Goal: Task Accomplishment & Management: Manage account settings

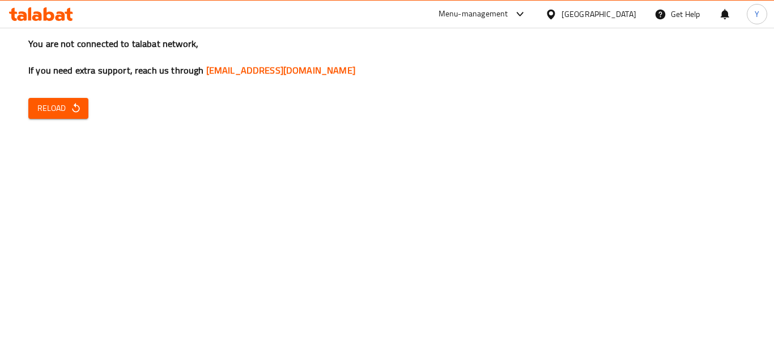
click at [55, 115] on span "Reload" at bounding box center [58, 108] width 42 height 14
click at [48, 116] on button "Reload" at bounding box center [58, 108] width 60 height 21
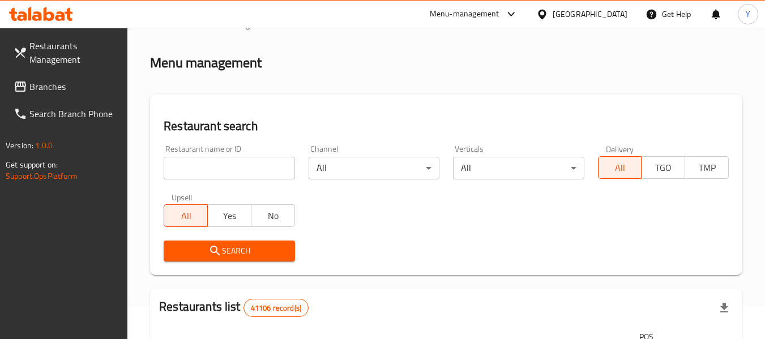
scroll to position [31, 0]
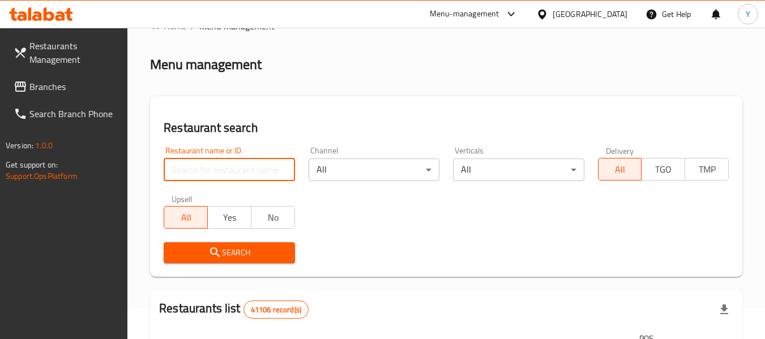
paste input "VEKO COFFEE"
click at [255, 164] on input "VEKO COFFEE" at bounding box center [229, 170] width 131 height 23
type input "VEKO COFFEE"
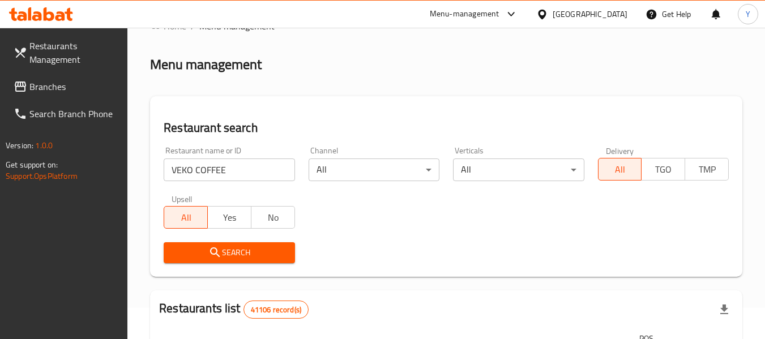
click at [226, 253] on span "Search" at bounding box center [229, 253] width 113 height 14
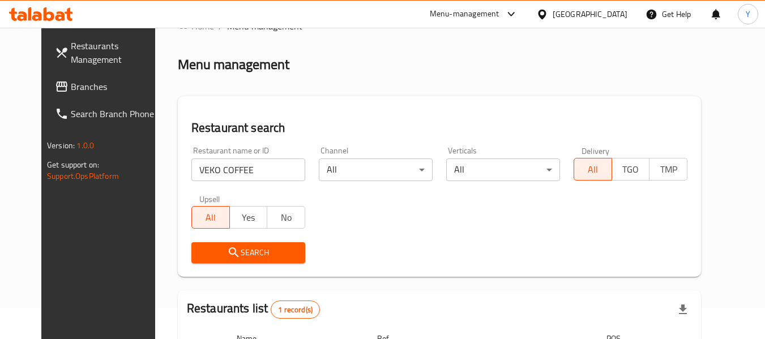
scroll to position [156, 0]
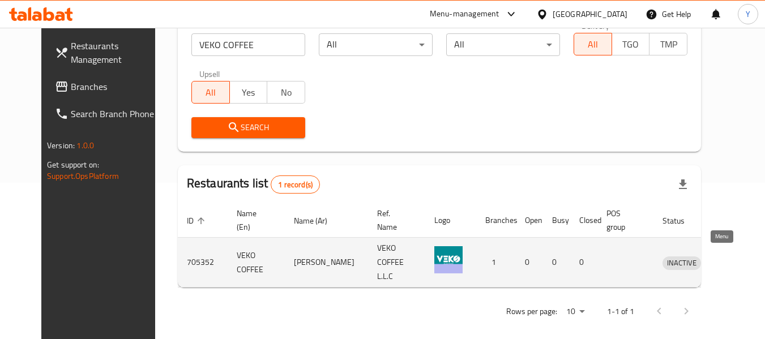
click at [724, 261] on icon "enhanced table" at bounding box center [731, 263] width 14 height 14
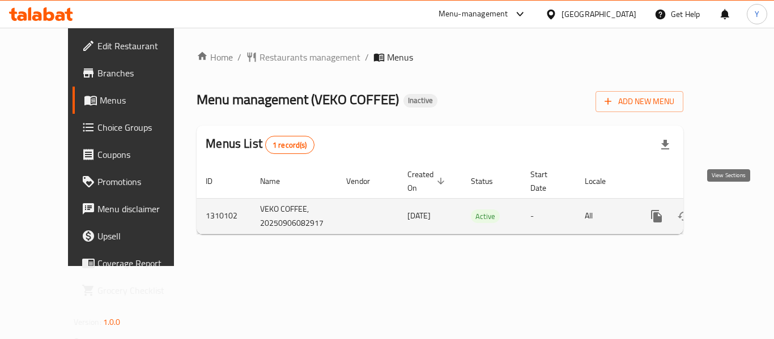
click at [731, 210] on icon "enhanced table" at bounding box center [738, 217] width 14 height 14
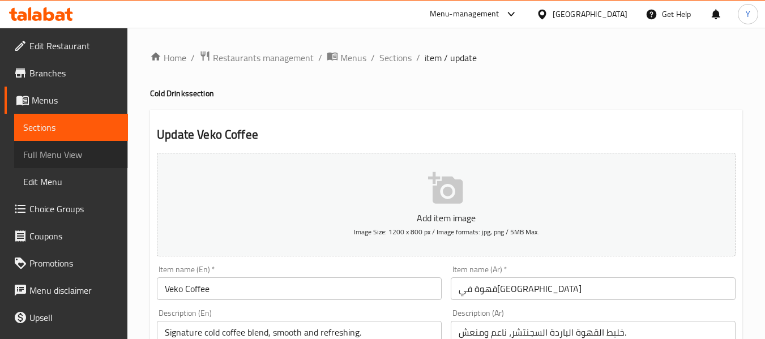
click at [80, 158] on span "Full Menu View" at bounding box center [71, 155] width 96 height 14
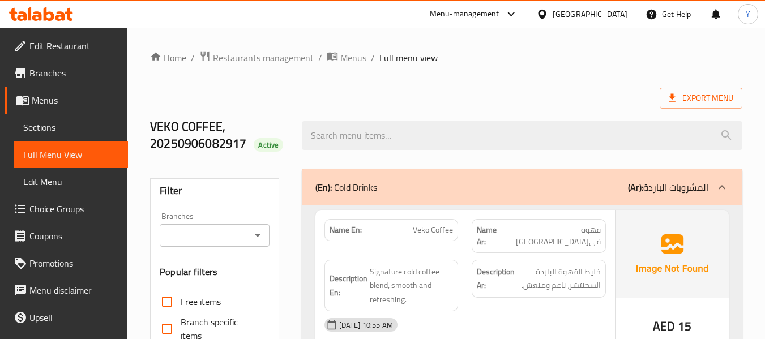
scroll to position [297, 0]
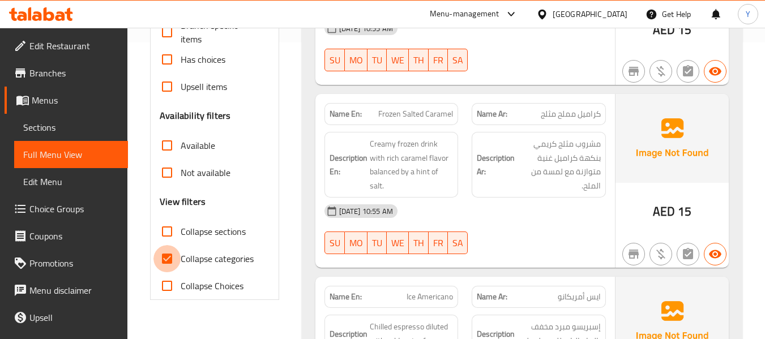
click at [176, 262] on input "Collapse categories" at bounding box center [166, 258] width 27 height 27
checkbox input "false"
click at [334, 108] on strong "Name En:" at bounding box center [346, 114] width 32 height 12
copy strong "Name En:"
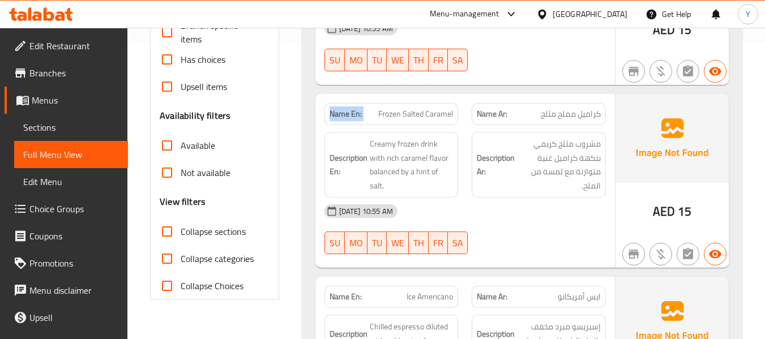
click at [334, 108] on strong "Name En:" at bounding box center [346, 114] width 32 height 12
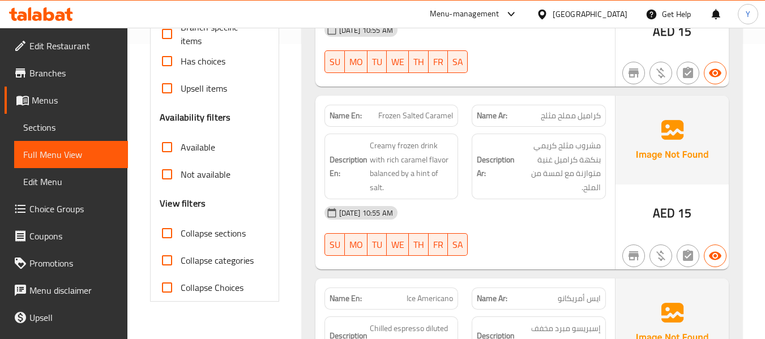
scroll to position [0, 0]
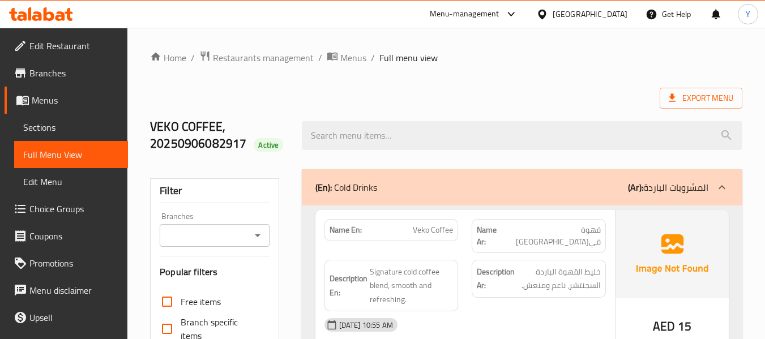
click at [507, 287] on div "Description Ar: خليط القهوة الباردة السجنتشر، ناعم ومنعش." at bounding box center [539, 286] width 148 height 66
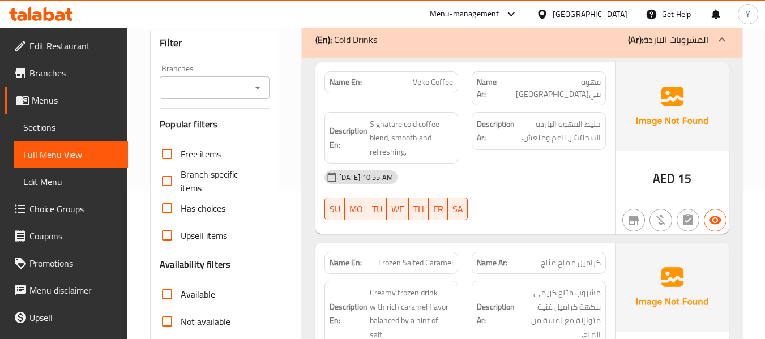
scroll to position [159, 0]
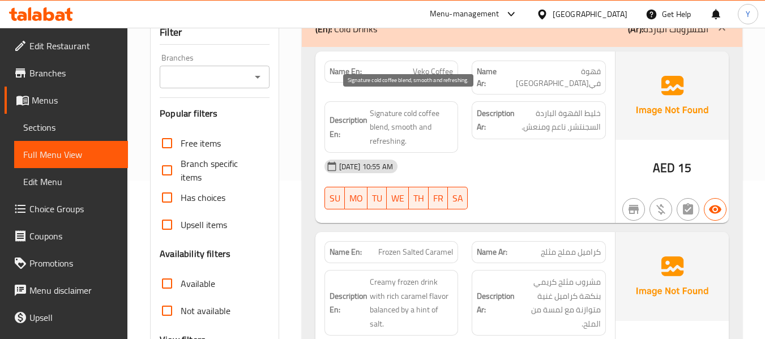
click at [419, 106] on span "Signature cold coffee blend, smooth and refreshing." at bounding box center [412, 127] width 84 height 42
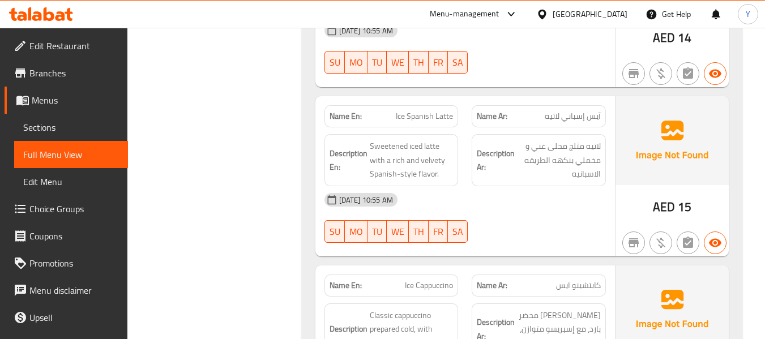
scroll to position [838, 0]
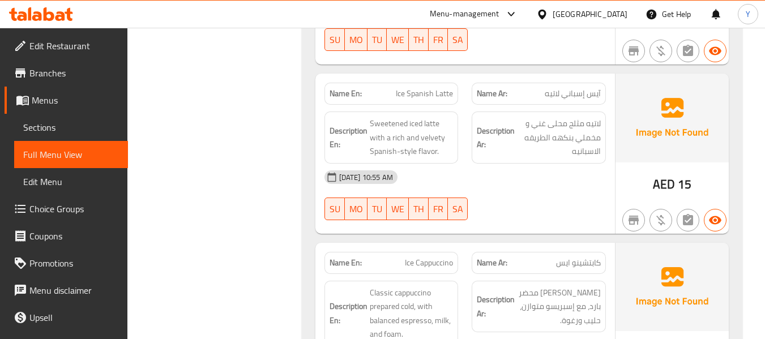
click at [562, 88] on span "آيس إسباني لاتيه" at bounding box center [573, 94] width 56 height 12
copy span "آيس إسباني لاتيه"
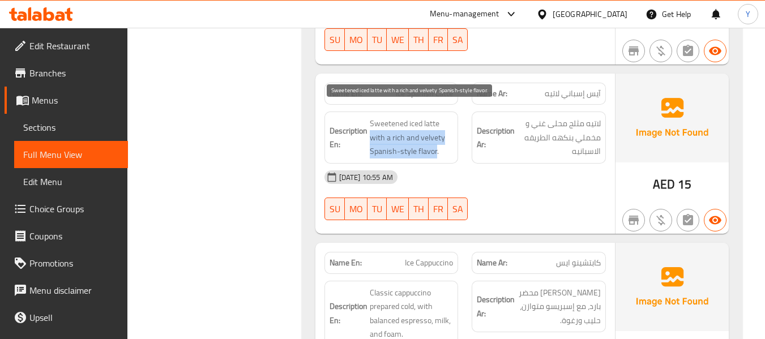
drag, startPoint x: 370, startPoint y: 126, endPoint x: 436, endPoint y: 135, distance: 65.8
click at [436, 135] on span "Sweetened iced latte with a rich and velvety Spanish-style flavor." at bounding box center [412, 138] width 84 height 42
copy span "with a rich and velvety Spanish-style flavor"
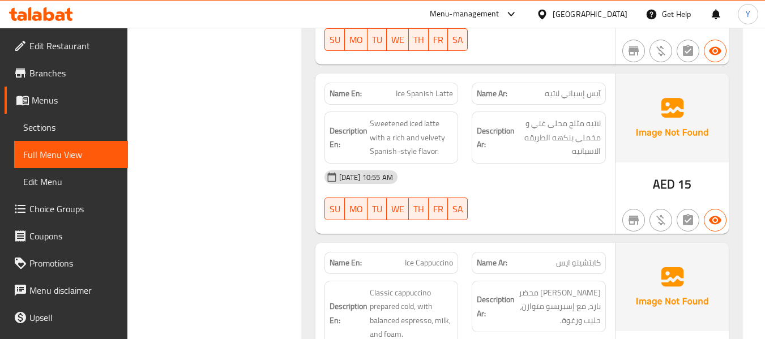
click at [565, 117] on span "لاتيه مثلج محلى غني و مخملي بنكهه الطريقه الاسبانيه" at bounding box center [559, 138] width 84 height 42
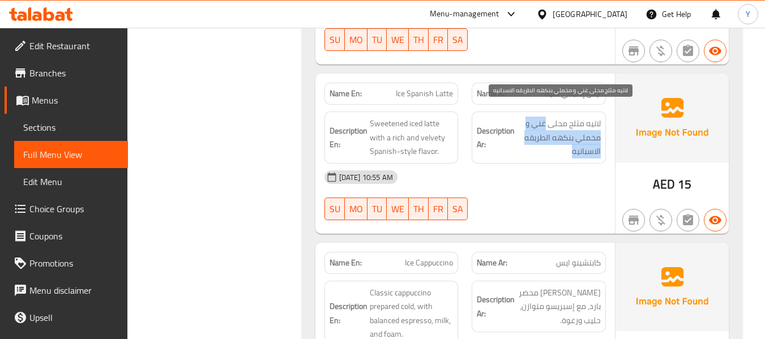
drag, startPoint x: 545, startPoint y: 112, endPoint x: 551, endPoint y: 140, distance: 29.4
click at [551, 140] on span "لاتيه مثلج محلى غني و مخملي بنكهه الطريقه الاسبانيه" at bounding box center [559, 138] width 84 height 42
copy span "غني و مخملي بنكهه الطريقه الاسبانيه"
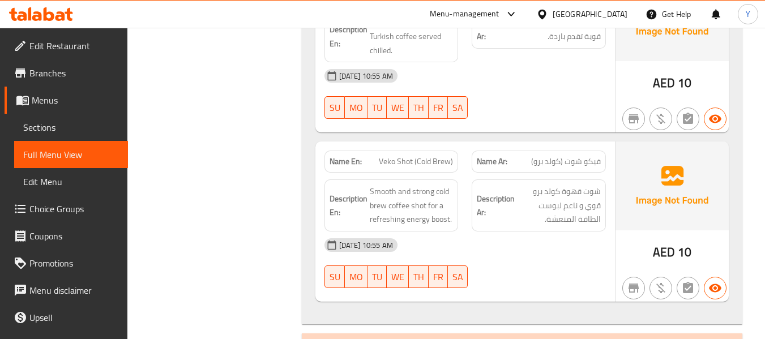
scroll to position [1314, 0]
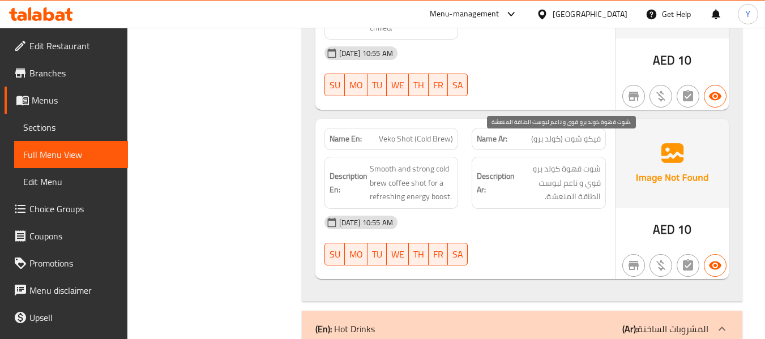
click at [560, 162] on span "شوت قهوة كولد برو قوي و ناعم لبوست الطاقة المنعشة." at bounding box center [559, 183] width 84 height 42
drag, startPoint x: 560, startPoint y: 159, endPoint x: 537, endPoint y: 156, distance: 23.3
click at [537, 162] on span "شوت قهوة كولد برو قوي و ناعم لبوست الطاقة المنعشة." at bounding box center [559, 183] width 84 height 42
copy span "بوست"
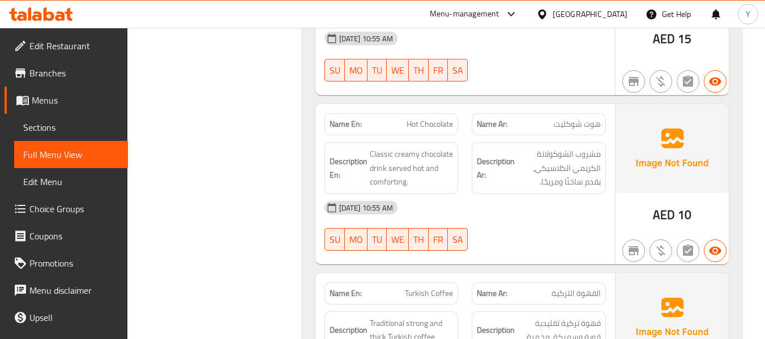
scroll to position [2922, 0]
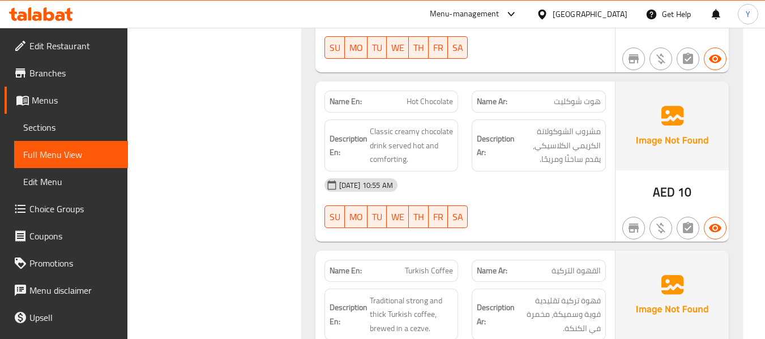
click at [480, 91] on div "Name Ar: هوت شوكليت" at bounding box center [539, 102] width 134 height 22
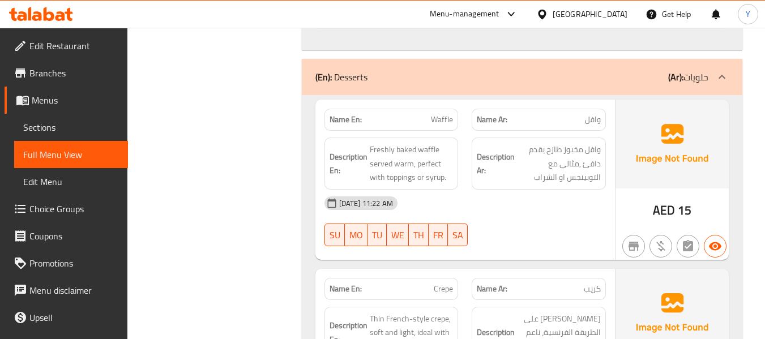
scroll to position [3308, 0]
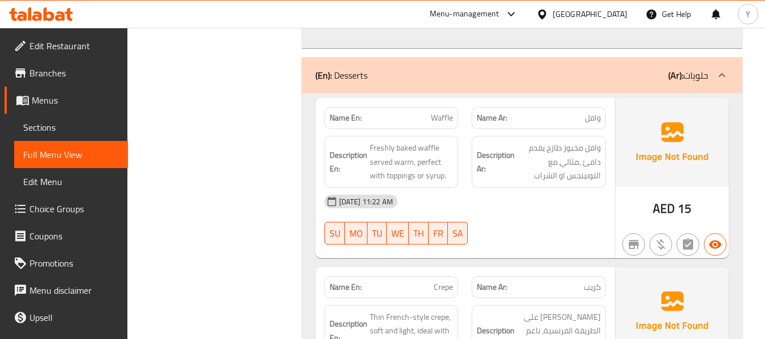
click at [440, 112] on span "Waffle" at bounding box center [442, 118] width 22 height 12
copy span "Waffle"
click at [440, 112] on span "Waffle" at bounding box center [442, 118] width 22 height 12
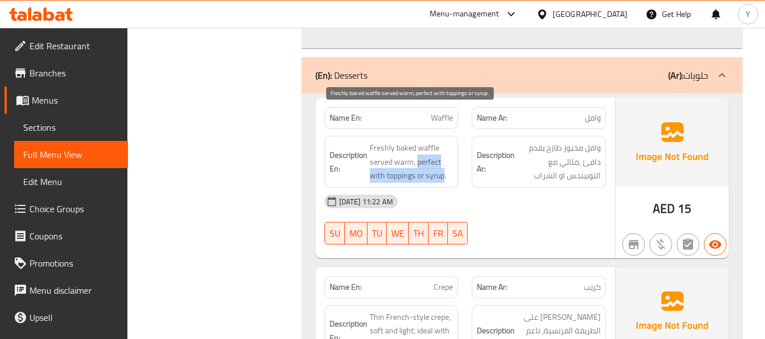
drag, startPoint x: 417, startPoint y: 137, endPoint x: 443, endPoint y: 151, distance: 29.4
click at [443, 151] on span "Freshly baked waffle served warm, perfect with toppings or syrup." at bounding box center [412, 162] width 84 height 42
copy span "perfect with toppings or syrup"
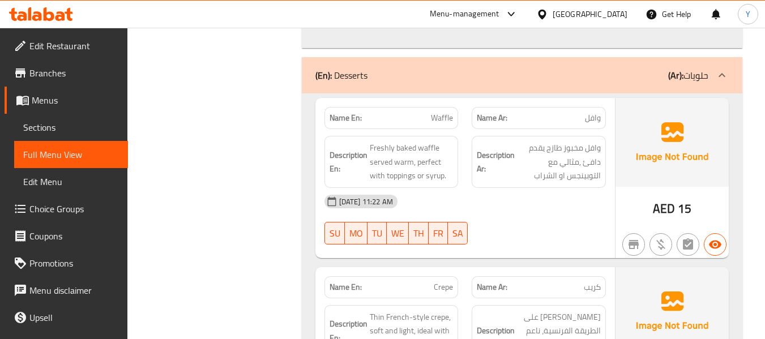
click at [522, 188] on div "06-09-2025 11:22 AM" at bounding box center [465, 201] width 295 height 27
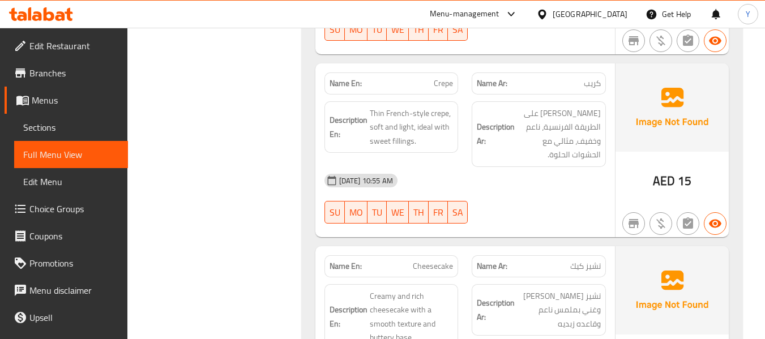
scroll to position [3534, 0]
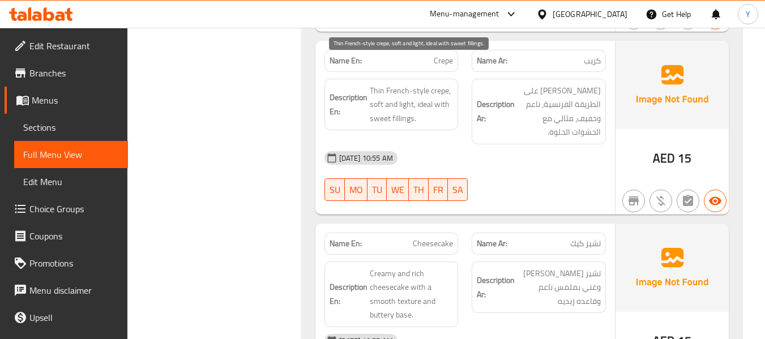
click at [375, 84] on span "Thin French-style crepe, soft and light, ideal with sweet fillings." at bounding box center [412, 105] width 84 height 42
copy span "soft"
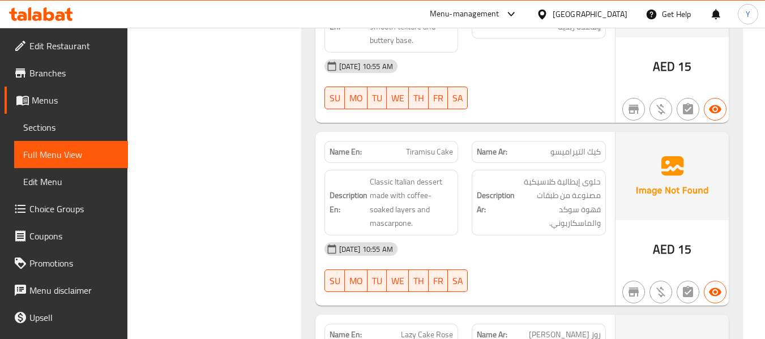
scroll to position [3829, 0]
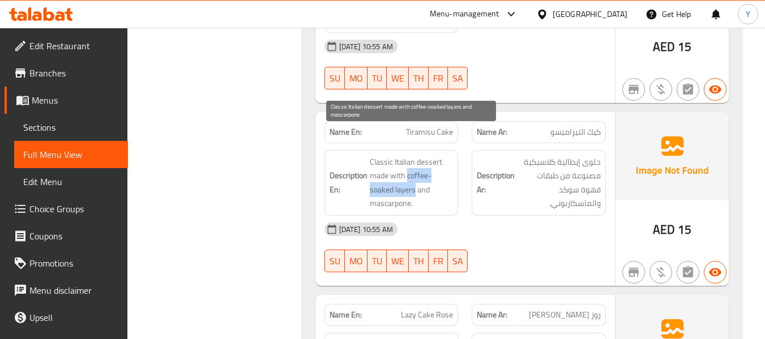
drag, startPoint x: 407, startPoint y: 150, endPoint x: 416, endPoint y: 164, distance: 16.8
click at [416, 164] on span "Classic Italian dessert made with coffee-soaked layers and mascarpone." at bounding box center [412, 183] width 84 height 56
copy span "coffee-soaked layers"
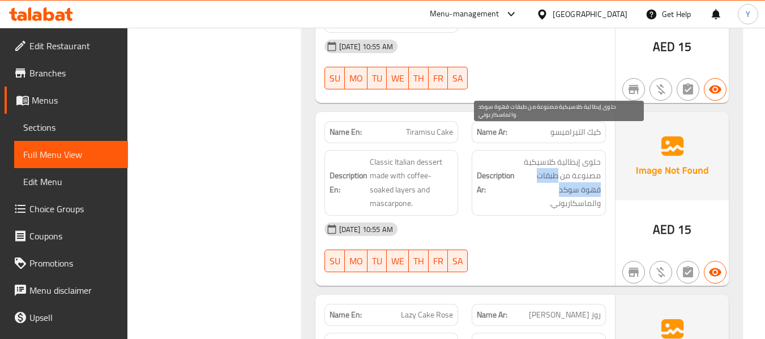
drag, startPoint x: 558, startPoint y: 151, endPoint x: 558, endPoint y: 161, distance: 10.8
click at [558, 161] on span "حلوى إيطالية كلاسيكية مصنوعة من طبقات قهوة سوكد والماسكاربوني." at bounding box center [559, 183] width 84 height 56
copy span "طبقات قهوة سوكد"
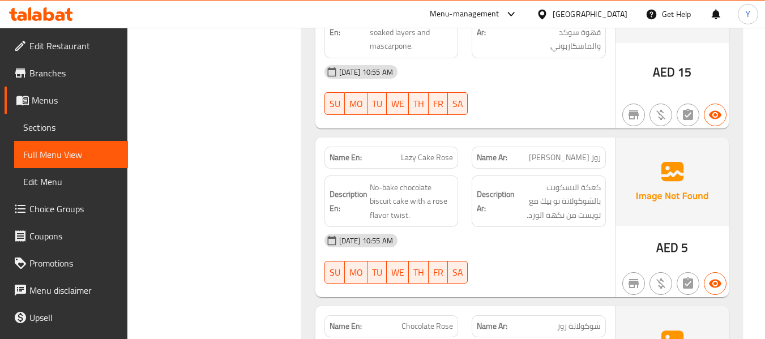
scroll to position [3987, 0]
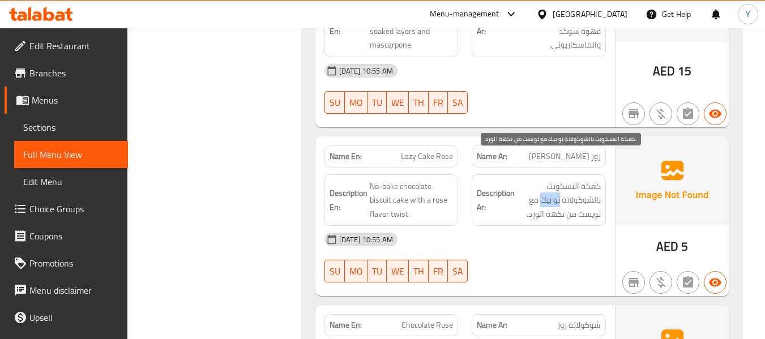
drag, startPoint x: 560, startPoint y: 172, endPoint x: 541, endPoint y: 172, distance: 18.7
click at [541, 180] on span "كعكة البسكويت بالشوكولاتة نو بيك مع تويست من نكهة الورد." at bounding box center [559, 201] width 84 height 42
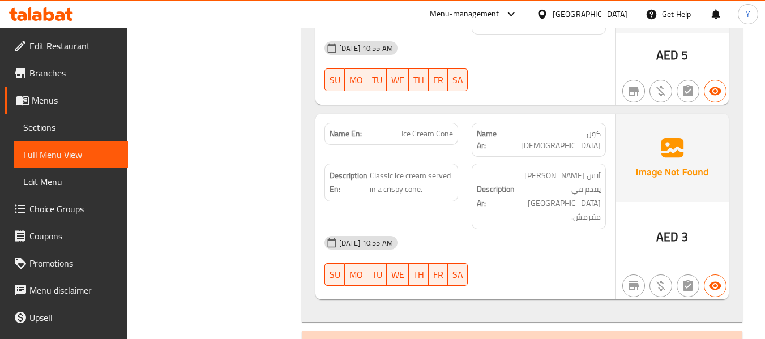
scroll to position [4350, 0]
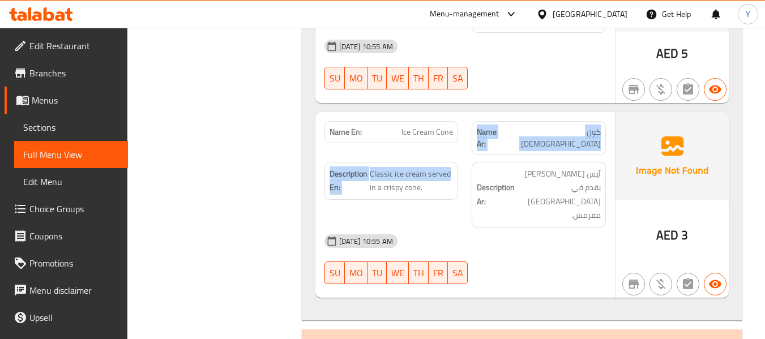
drag, startPoint x: 457, startPoint y: 114, endPoint x: 458, endPoint y: 128, distance: 14.2
click at [458, 128] on div "Name En: Ice Cream Cone Name Ar: كون الآيس كريم Description En: Classic ice cre…" at bounding box center [465, 205] width 300 height 186
click at [458, 162] on div "Description En: Classic ice cream served in a crispy cone." at bounding box center [392, 181] width 134 height 38
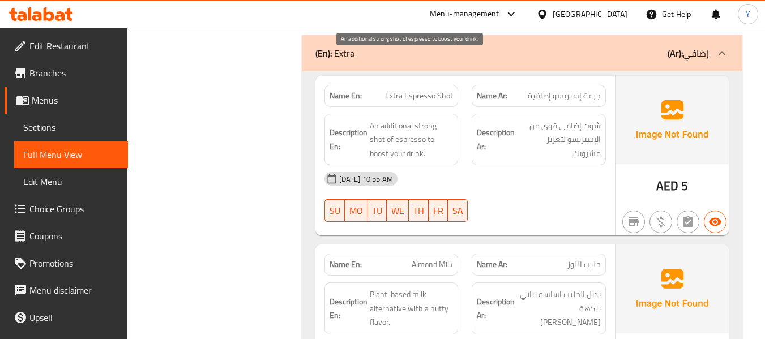
scroll to position [4621, 0]
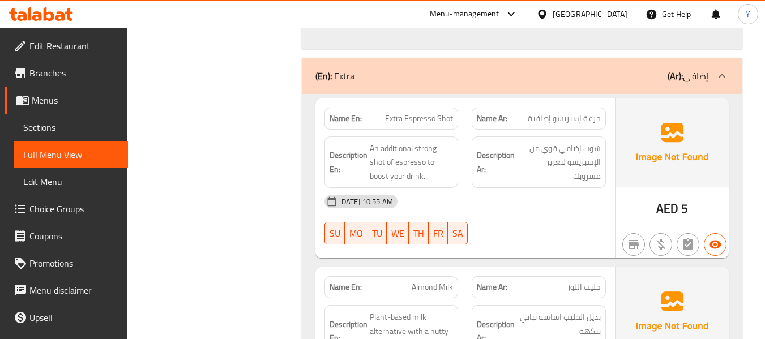
click at [441, 113] on span "Extra Espresso Shot" at bounding box center [419, 119] width 68 height 12
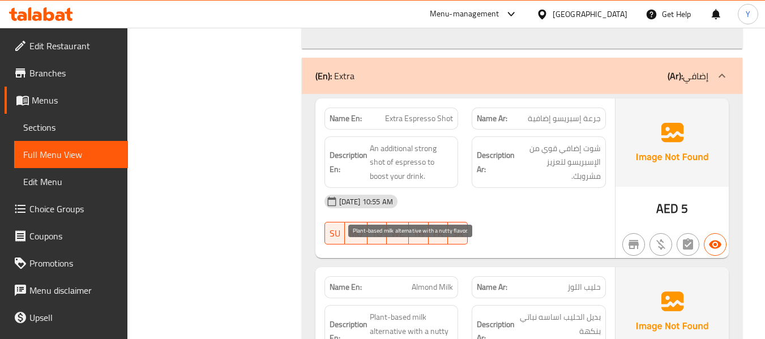
click at [419, 310] on span "Plant-based milk alternative with a nutty flavor." at bounding box center [412, 331] width 84 height 42
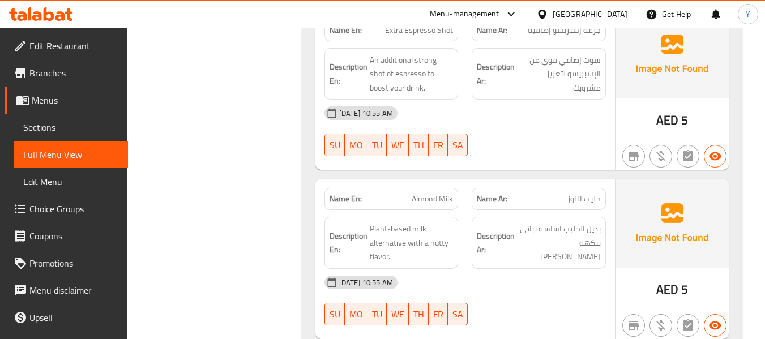
scroll to position [4712, 0]
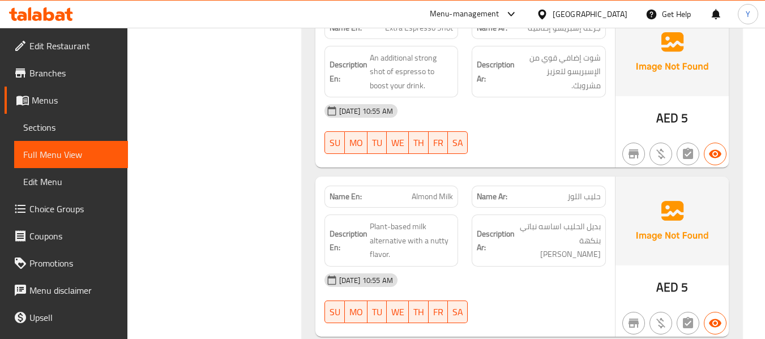
click at [437, 191] on span "Almond Milk" at bounding box center [432, 197] width 41 height 12
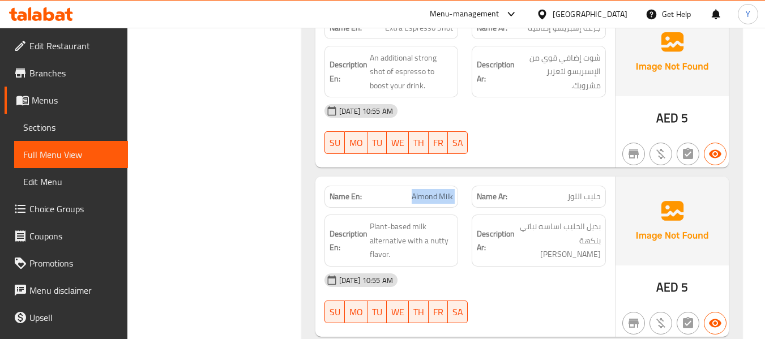
click at [437, 191] on span "Almond Milk" at bounding box center [432, 197] width 41 height 12
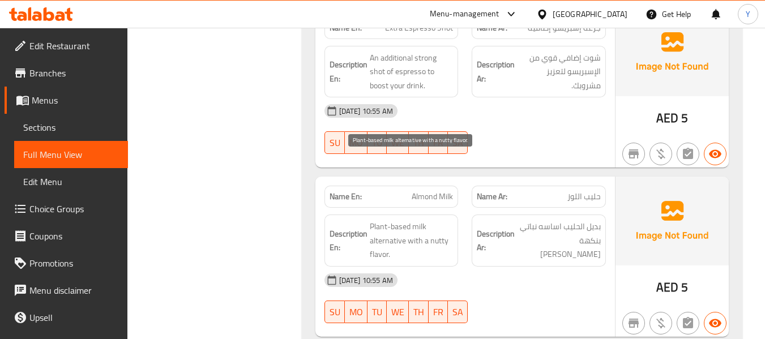
click at [428, 220] on span "Plant-based milk alternative with a nutty flavor." at bounding box center [412, 241] width 84 height 42
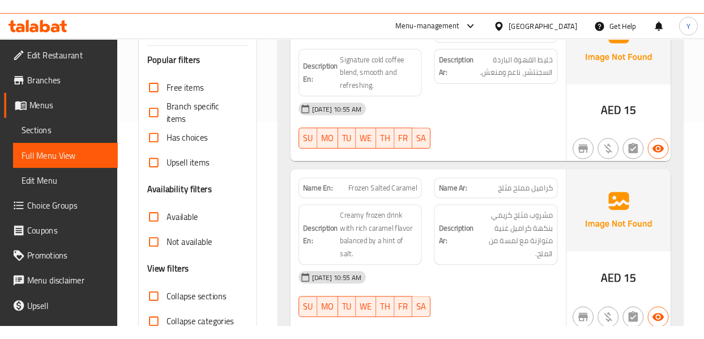
scroll to position [0, 0]
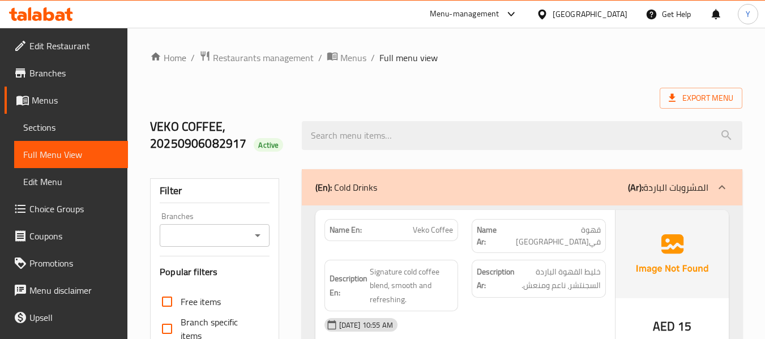
click at [480, 318] on div "06-09-2025 10:55 AM" at bounding box center [465, 324] width 295 height 27
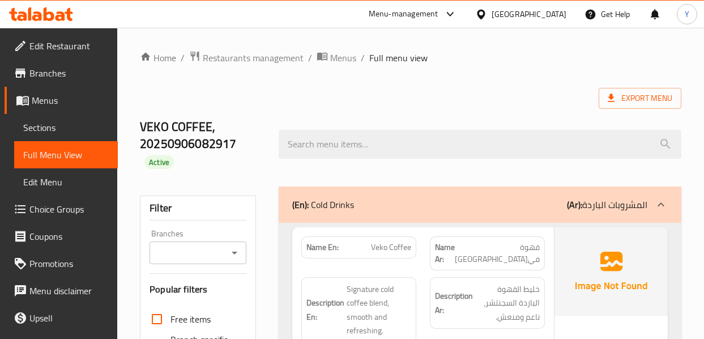
click at [412, 243] on div "Name En: Veko Coffee" at bounding box center [358, 247] width 115 height 22
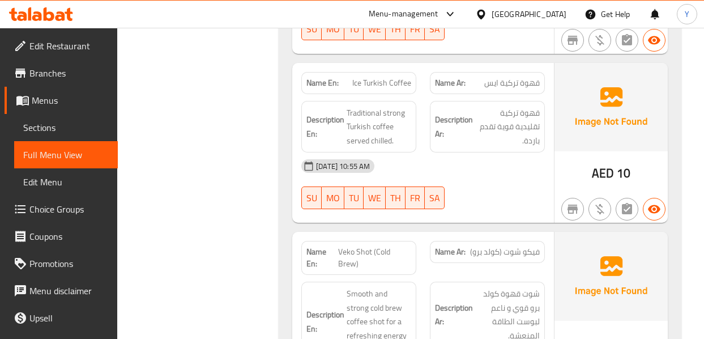
scroll to position [1314, 0]
click at [466, 252] on div "Name Ar: فيكو شوت (كولد برو)" at bounding box center [487, 257] width 129 height 48
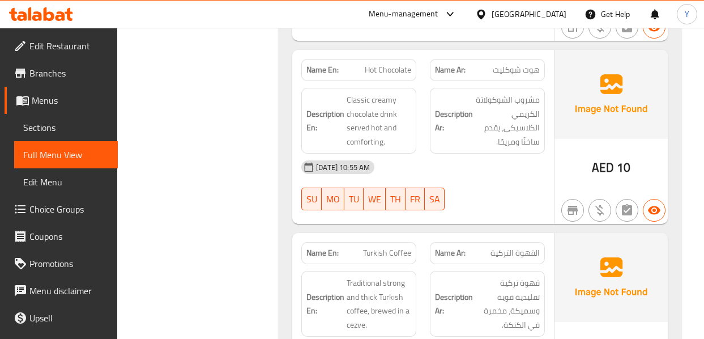
scroll to position [3240, 0]
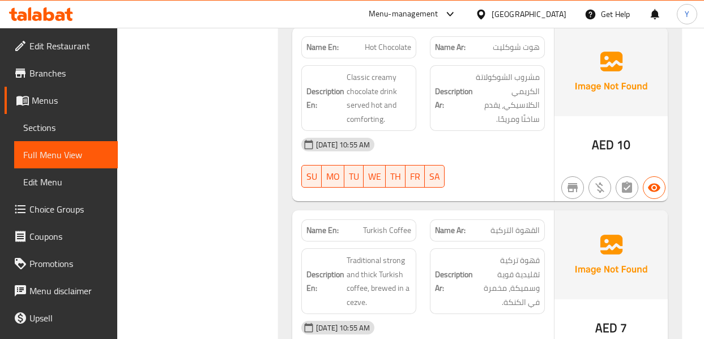
click at [483, 241] on div "Description Ar: قهوة تركية تقليدية قوية وسميكة، مخمرة في الكنكة." at bounding box center [487, 280] width 129 height 79
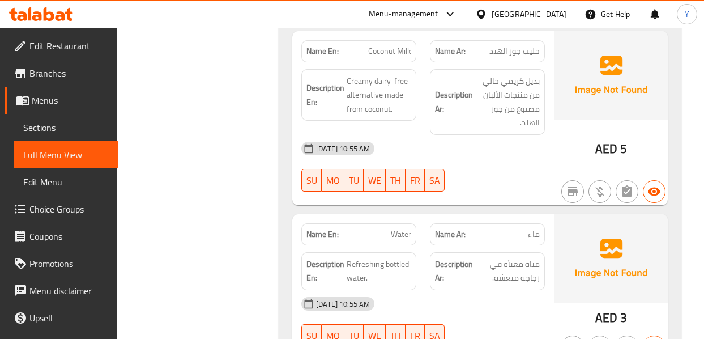
scroll to position [5402, 0]
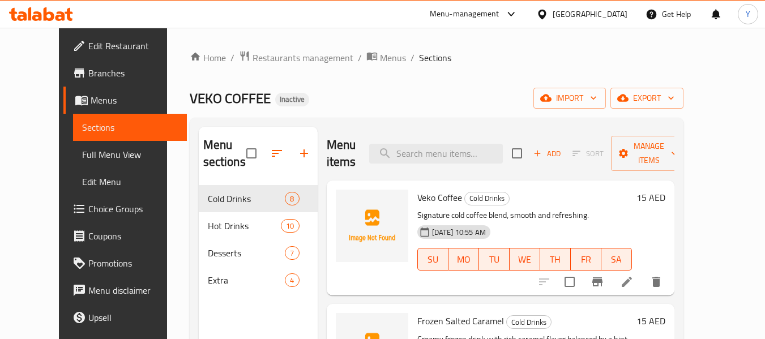
click at [418, 317] on span "Frozen Salted Caramel" at bounding box center [460, 321] width 87 height 17
click at [438, 153] on input "search" at bounding box center [436, 154] width 134 height 20
paste input "Waffle"
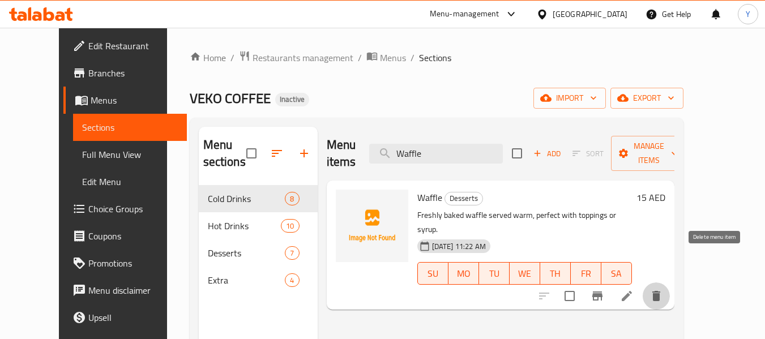
click at [660, 291] on icon "delete" at bounding box center [656, 296] width 8 height 10
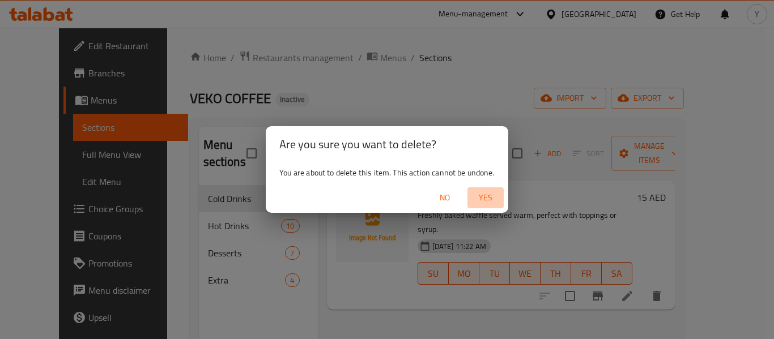
click at [489, 199] on span "Yes" at bounding box center [485, 198] width 27 height 14
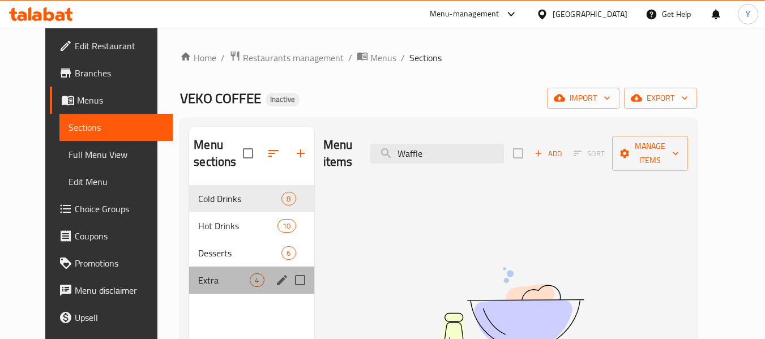
click at [207, 267] on div "Extra 4" at bounding box center [251, 280] width 125 height 27
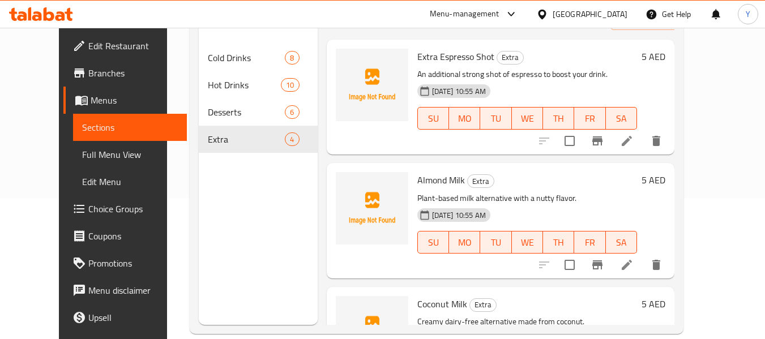
scroll to position [146, 0]
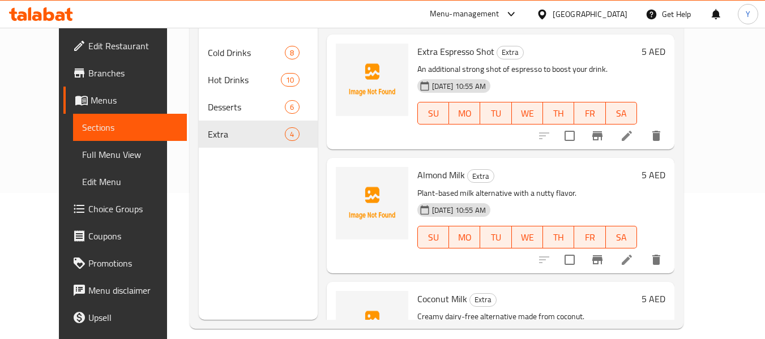
click at [242, 220] on div "Menu sections Cold Drinks 8 Hot Drinks 10 Desserts 6 Extra 4" at bounding box center [258, 150] width 119 height 339
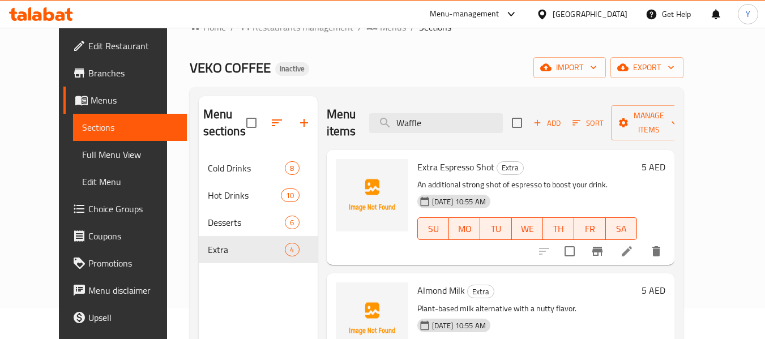
scroll to position [0, 0]
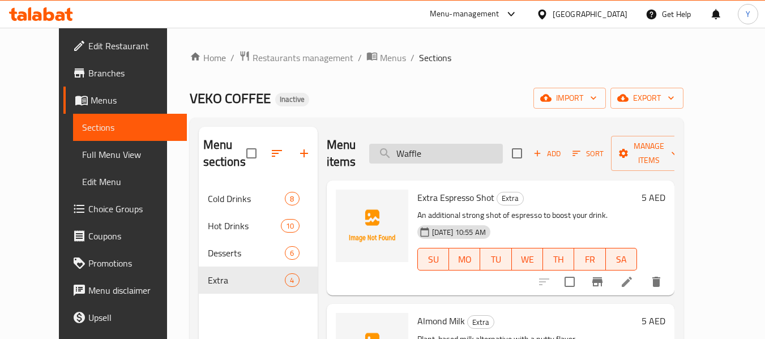
click at [465, 161] on input "Waffle" at bounding box center [436, 154] width 134 height 20
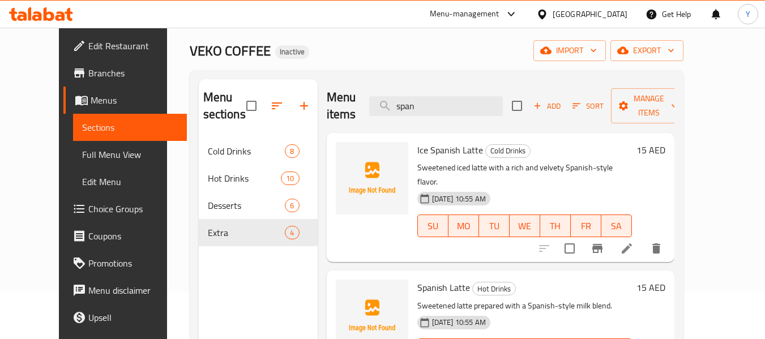
scroll to position [63, 0]
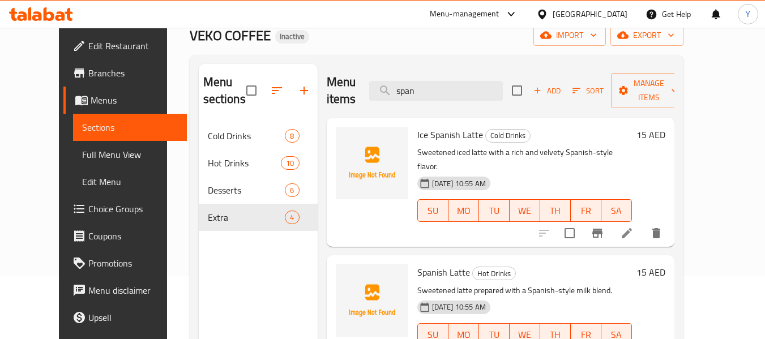
click at [247, 304] on div "Menu sections Cold Drinks 8 Hot Drinks 10 Desserts 6 Extra 4" at bounding box center [258, 233] width 119 height 339
click at [448, 86] on input "span" at bounding box center [436, 91] width 134 height 20
paste input "with a rich and velvety Spanish-style flavor"
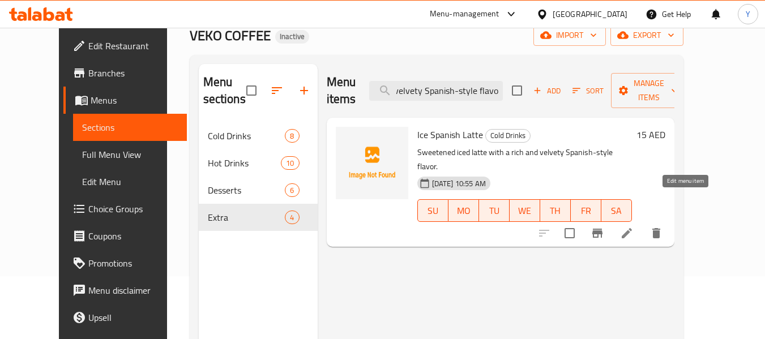
type input "with a rich and velvety Spanish-style flavor"
click at [632, 228] on icon at bounding box center [627, 233] width 10 height 10
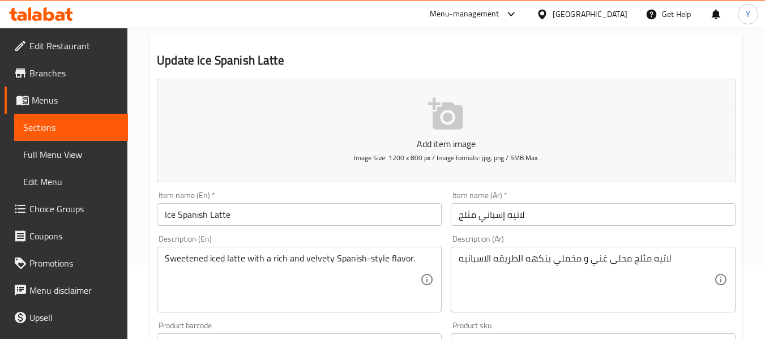
scroll to position [78, 0]
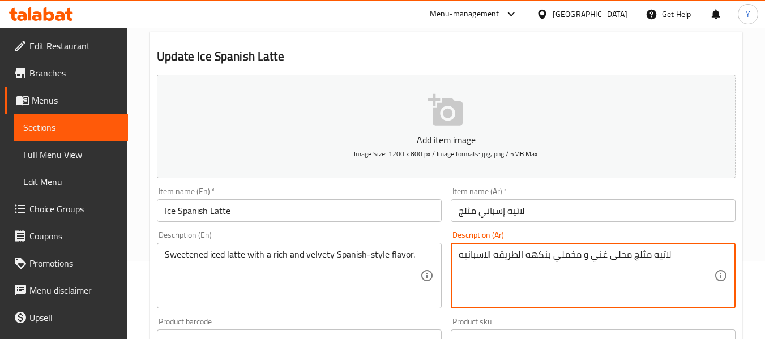
drag, startPoint x: 605, startPoint y: 255, endPoint x: 453, endPoint y: 255, distance: 152.9
click at [453, 255] on div "لاتيه مثلج محلى غني و مخملي بنكهه الطريقه الاسبانيه Description (Ar)" at bounding box center [593, 276] width 285 height 66
paste textarea "مع نكهه غنية ومخملية على الطريقة الإسبانية"
type textarea "لاتيه مثلج محلى مع نكهه غنية ومخملية على الطريقة الإسبانية"
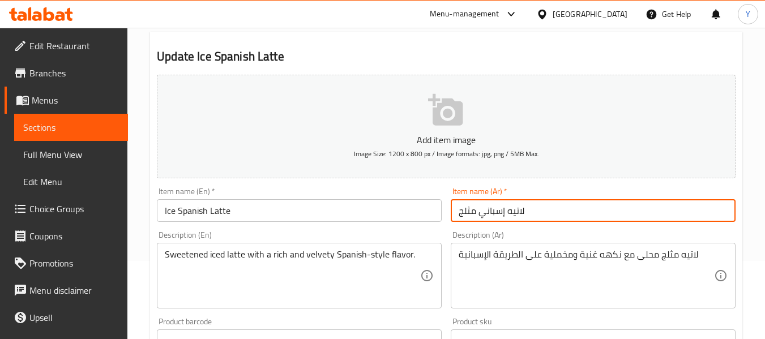
click at [514, 211] on input "لاتيه إسباني مثلج" at bounding box center [593, 210] width 285 height 23
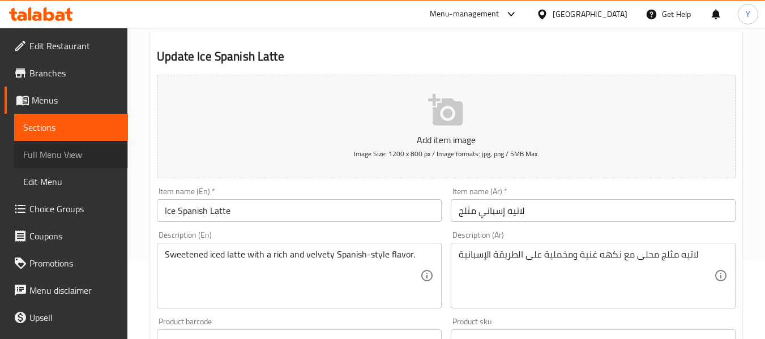
click at [96, 149] on span "Full Menu View" at bounding box center [71, 155] width 96 height 14
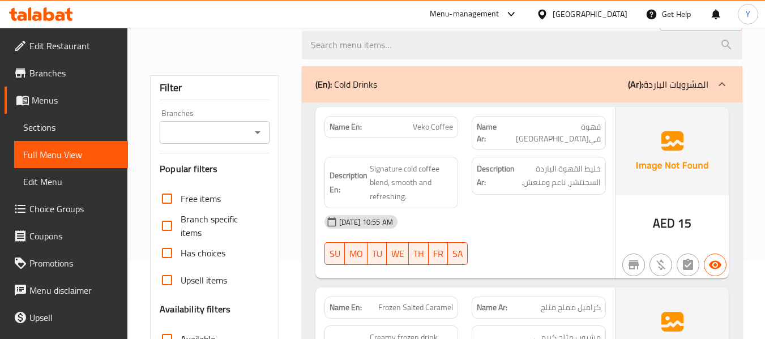
scroll to position [375, 0]
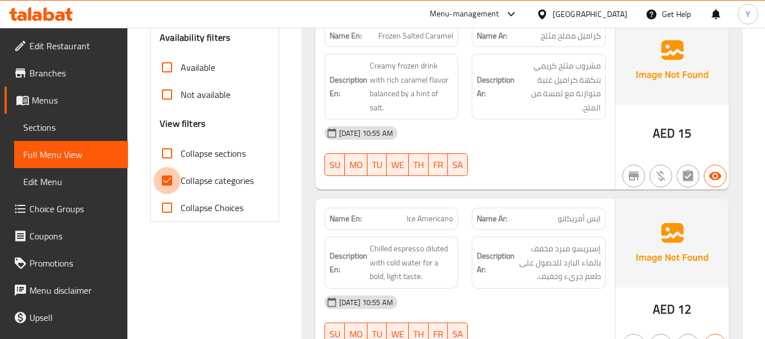
click at [172, 183] on input "Collapse categories" at bounding box center [166, 180] width 27 height 27
checkbox input "false"
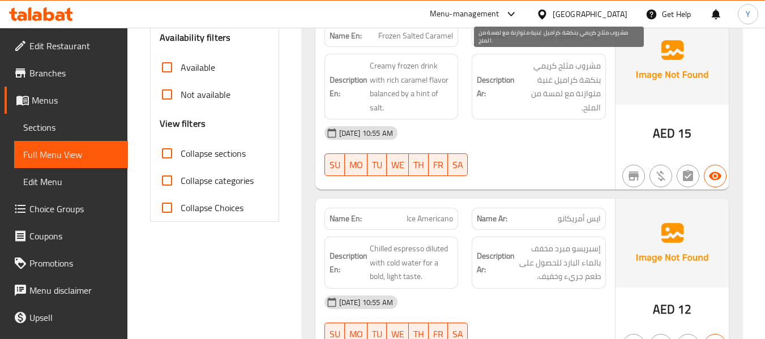
click at [537, 83] on span "مشروب مثلج كريمي بنكهة كراميل غنية متوازنة مع لمسة من الملح." at bounding box center [559, 87] width 84 height 56
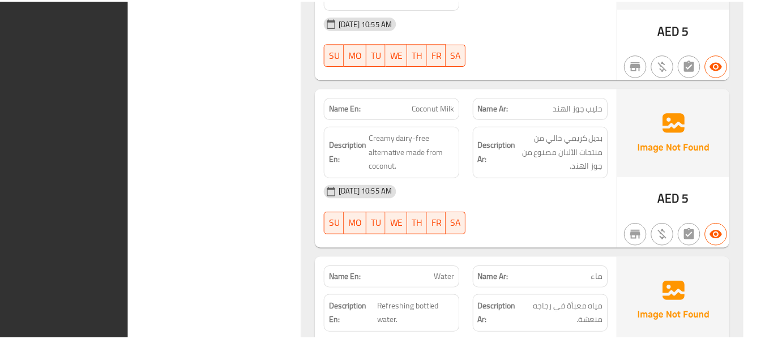
scroll to position [4790, 0]
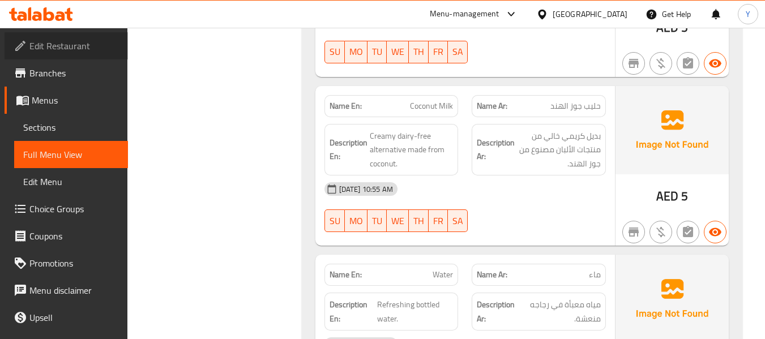
click at [77, 42] on span "Edit Restaurant" at bounding box center [73, 46] width 89 height 14
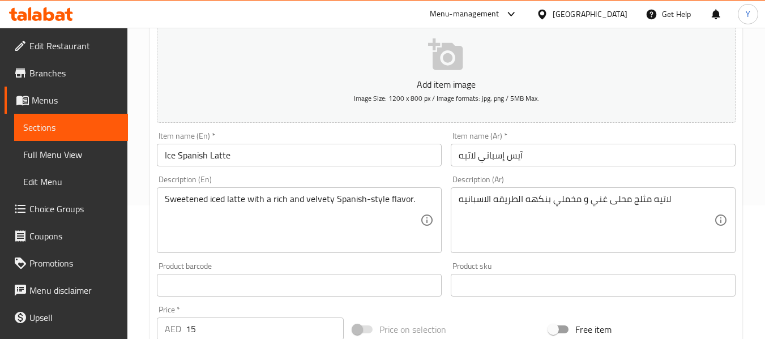
scroll to position [142, 0]
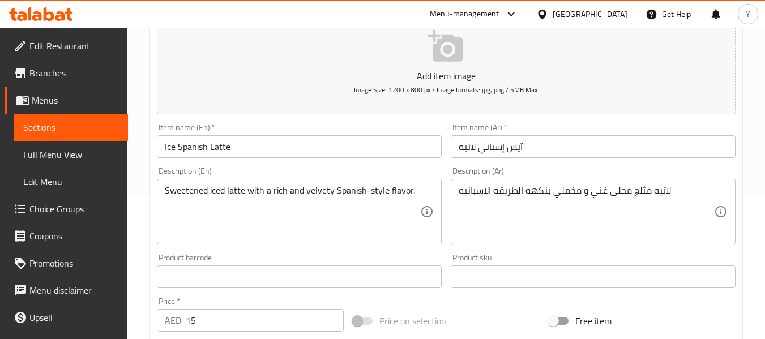
click at [300, 127] on div "Item name (En)   * Ice Spanish Latte Item name (En) *" at bounding box center [299, 140] width 285 height 35
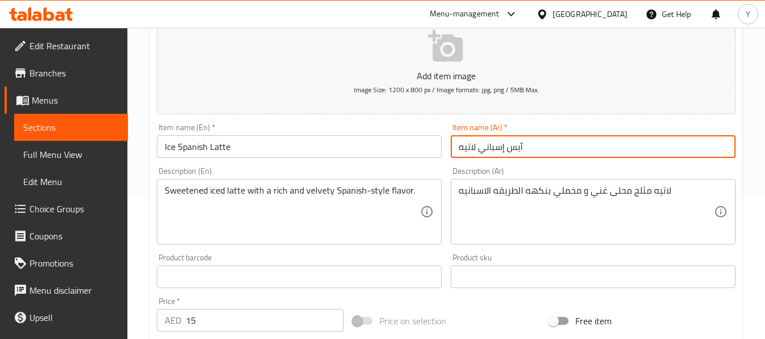
click at [513, 153] on input "آيس إسباني لاتيه" at bounding box center [593, 146] width 285 height 23
paste input "لاتيه إسباني مثلج"
type input "لاتيه إسباني مثلج"
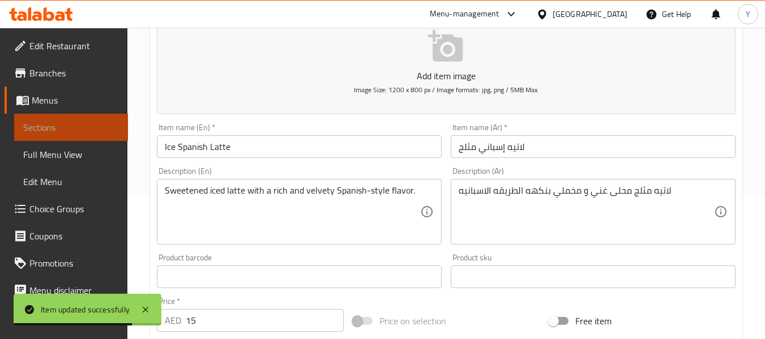
click at [113, 126] on link "Sections" at bounding box center [71, 127] width 114 height 27
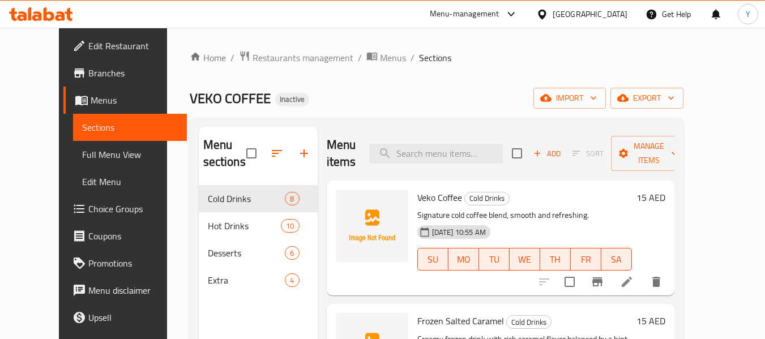
click at [503, 146] on input "search" at bounding box center [436, 154] width 134 height 20
paste input "بوست"
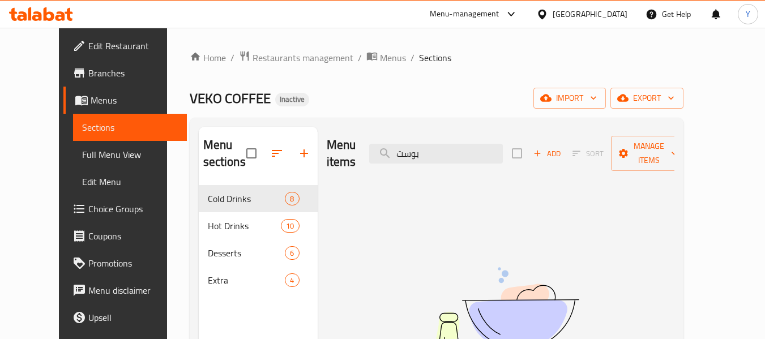
click at [503, 146] on input "بوست" at bounding box center [436, 154] width 134 height 20
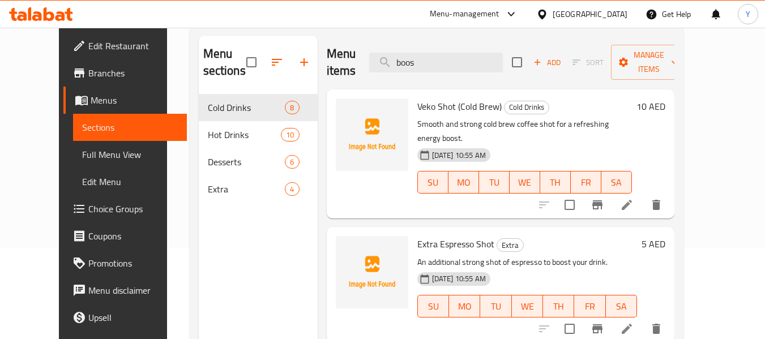
scroll to position [96, 0]
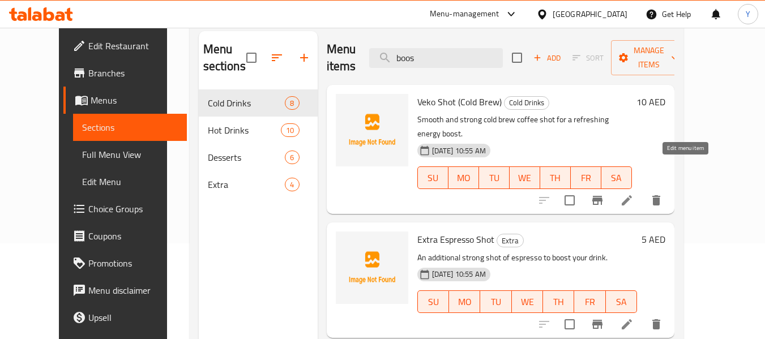
type input "boos"
click at [634, 194] on icon at bounding box center [627, 201] width 14 height 14
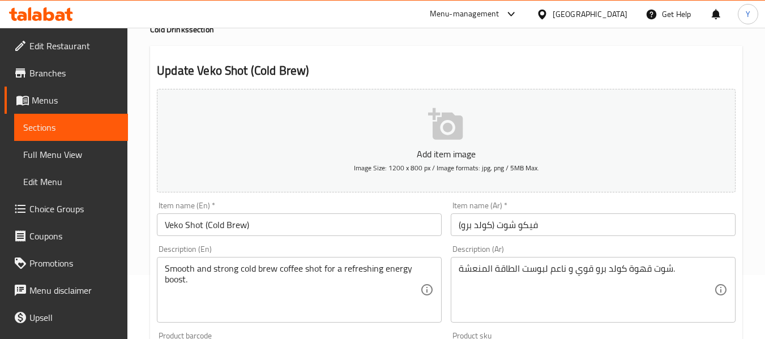
scroll to position [71, 0]
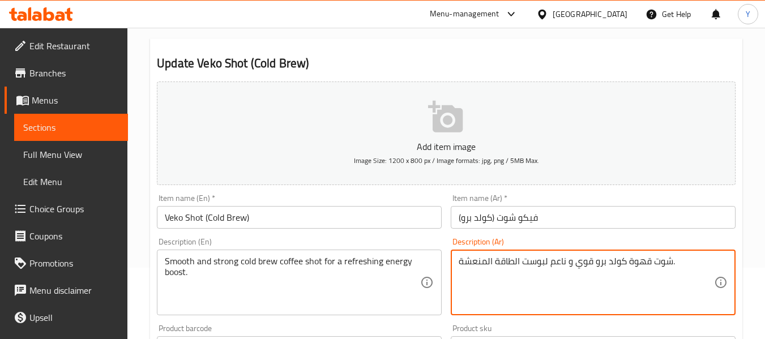
drag, startPoint x: 543, startPoint y: 262, endPoint x: 523, endPoint y: 261, distance: 20.4
type textarea "شوت قهوة كولد برو قوي و ناعم لتعزيز الطاقة المنعشة."
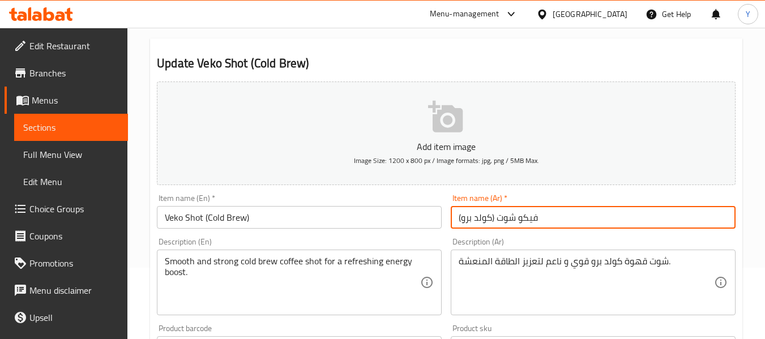
click at [582, 221] on input "فيكو شوت (كولد برو)" at bounding box center [593, 217] width 285 height 23
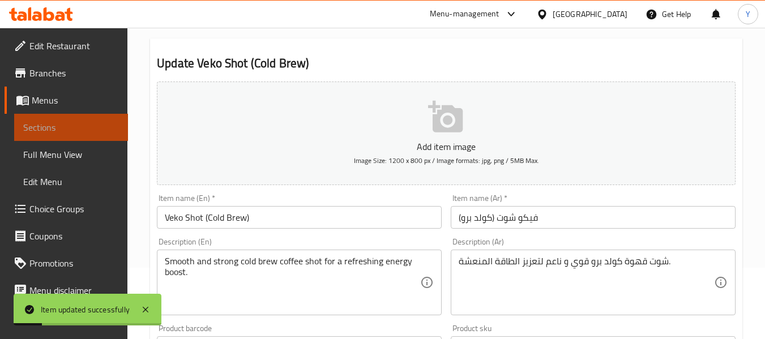
click at [92, 126] on span "Sections" at bounding box center [71, 128] width 96 height 14
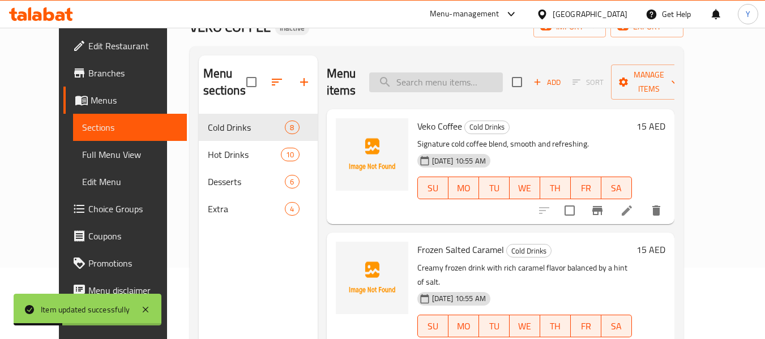
click at [443, 82] on input "search" at bounding box center [436, 82] width 134 height 20
paste input "بوست"
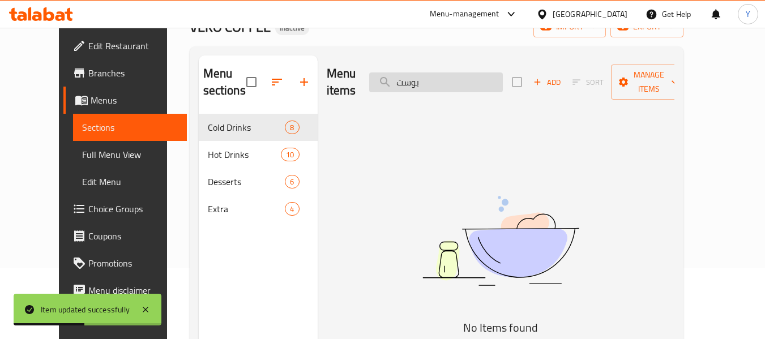
click at [443, 82] on input "بوست" at bounding box center [436, 82] width 134 height 20
type input "ل"
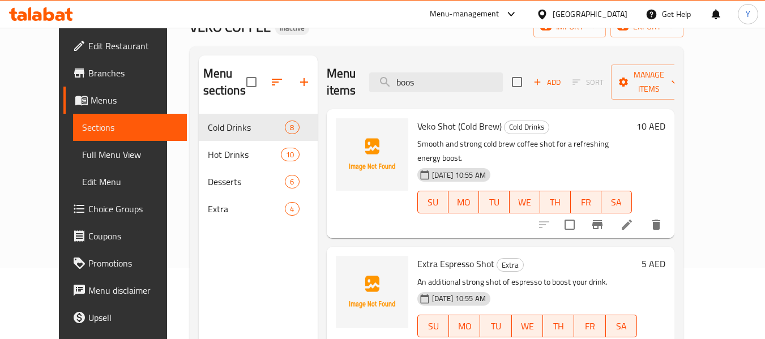
type input "boos"
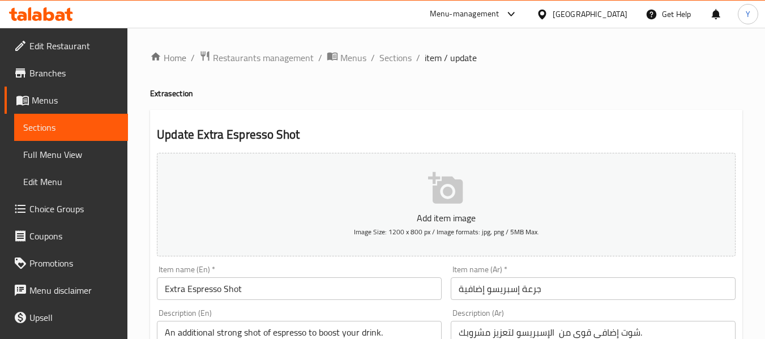
click at [97, 133] on span "Sections" at bounding box center [71, 128] width 96 height 14
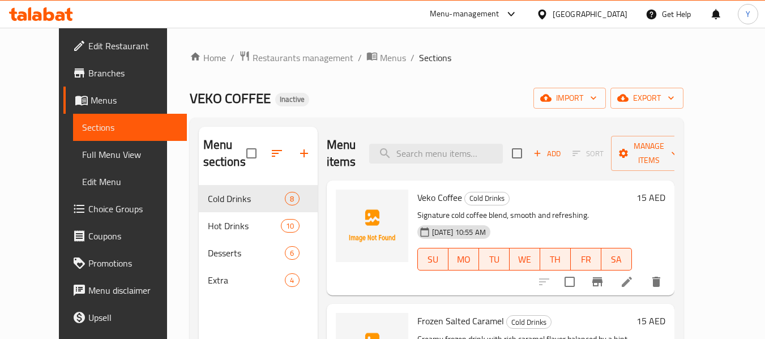
click at [297, 99] on div "VEKO COFFEE Inactive import export" at bounding box center [437, 98] width 494 height 21
click at [470, 144] on input "search" at bounding box center [436, 154] width 134 height 20
paste input "soft"
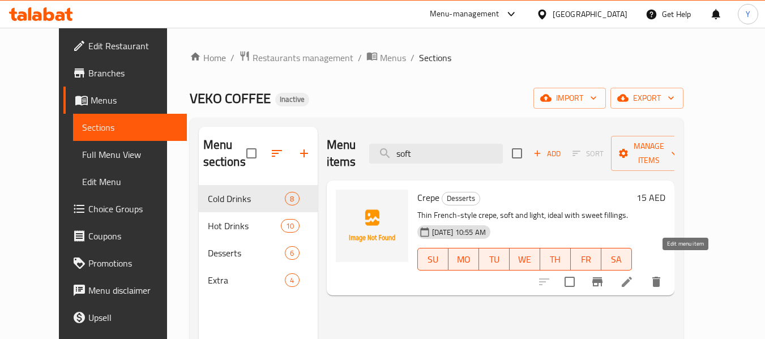
type input "soft"
click at [632, 277] on icon at bounding box center [627, 282] width 10 height 10
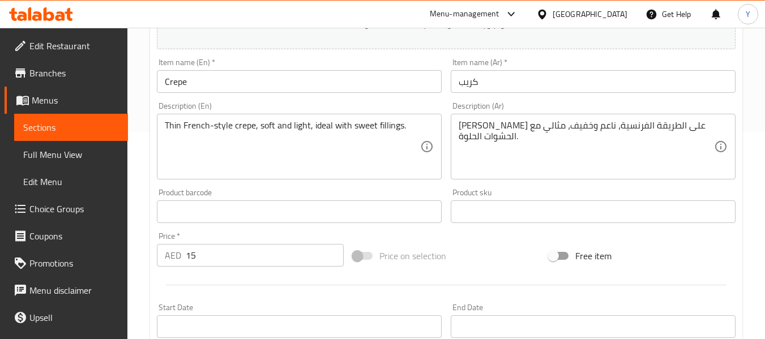
scroll to position [206, 0]
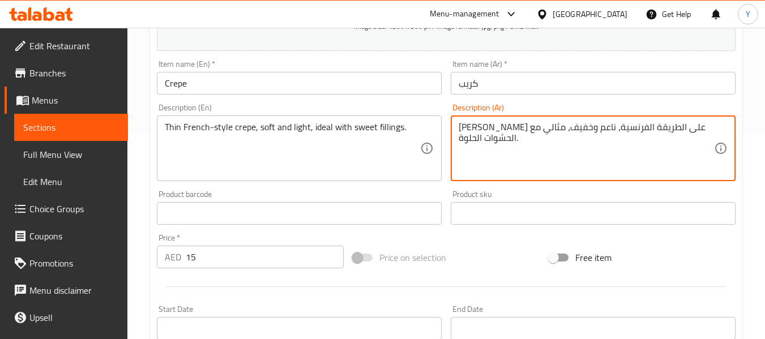
click at [569, 125] on textarea "كريب رفيع على الطريقة الفرنسية، ناعم وخفيف، مثالي مع الحشوات الحلوة." at bounding box center [586, 149] width 255 height 54
type textarea "كريب رفيع على الطريقة الفرنسية، طري وخفيف، مثالي مع الحشوات الحلوة."
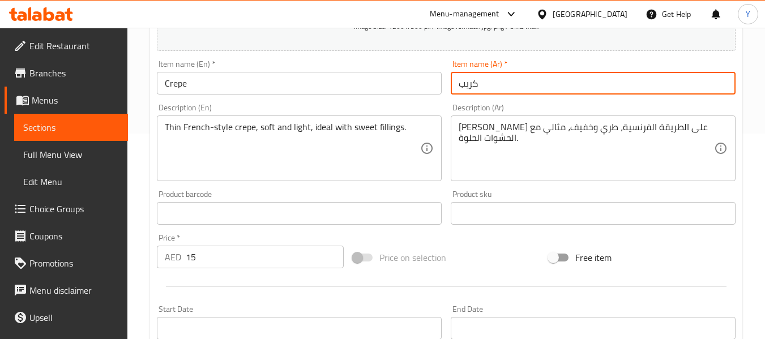
click at [600, 81] on input "كريب" at bounding box center [593, 83] width 285 height 23
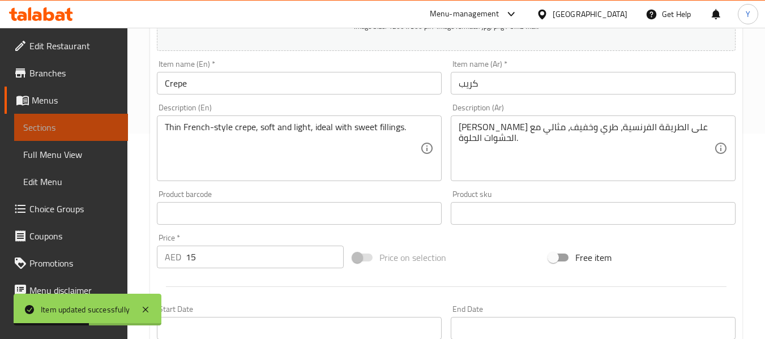
click at [100, 126] on span "Sections" at bounding box center [71, 128] width 96 height 14
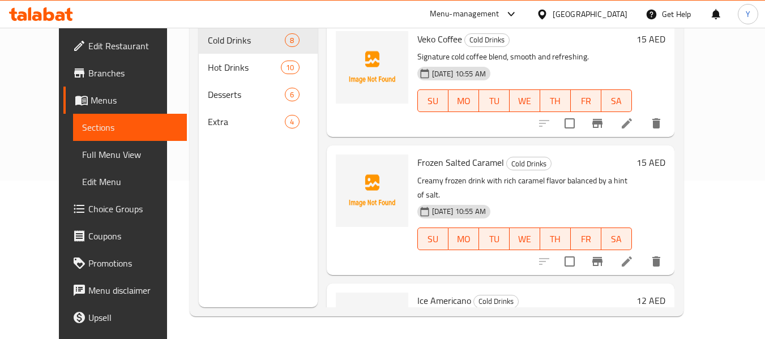
scroll to position [36, 0]
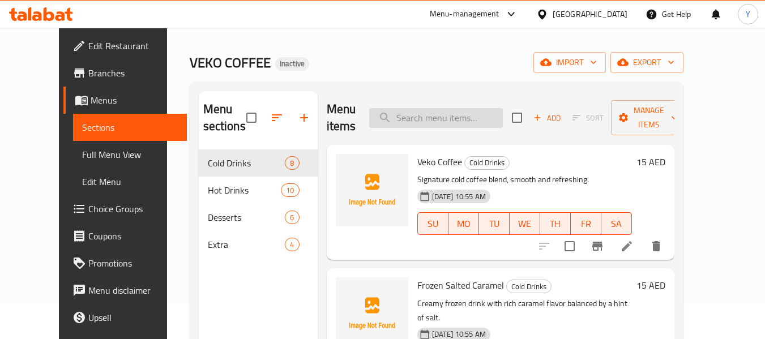
paste input "coffee-soaked layers"
click at [473, 121] on input "coffee-soaked layers" at bounding box center [436, 118] width 134 height 20
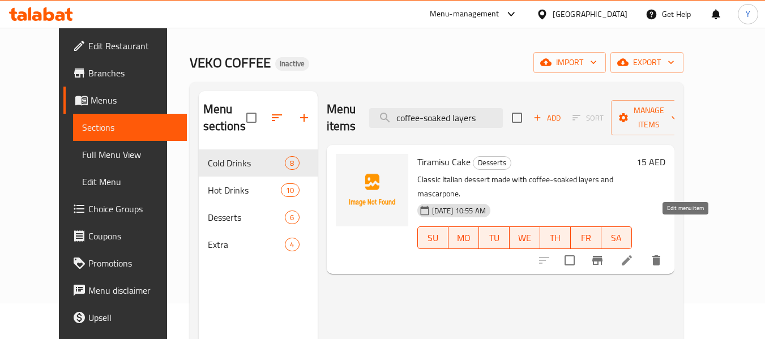
type input "coffee-soaked layers"
click at [634, 254] on icon at bounding box center [627, 261] width 14 height 14
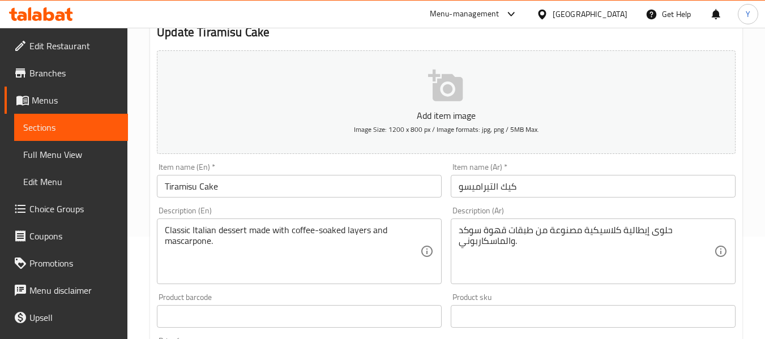
scroll to position [116, 0]
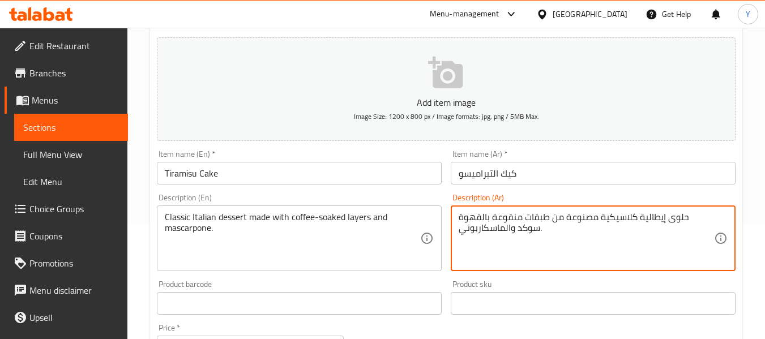
click at [464, 212] on textarea "حلوى إيطالية كلاسيكية مصنوعة من طبقات منقوعة بالقهوة سوكد والماسكاربوني." at bounding box center [586, 239] width 255 height 54
type textarea "حلوى إيطالية كلاسيكية مصنوعة من طبقات منقوعة بالقهوة والماسكاربوني."
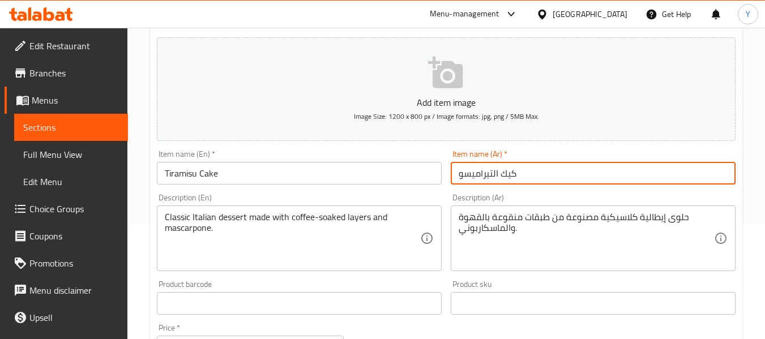
click at [564, 169] on input "كيك التيراميسو" at bounding box center [593, 173] width 285 height 23
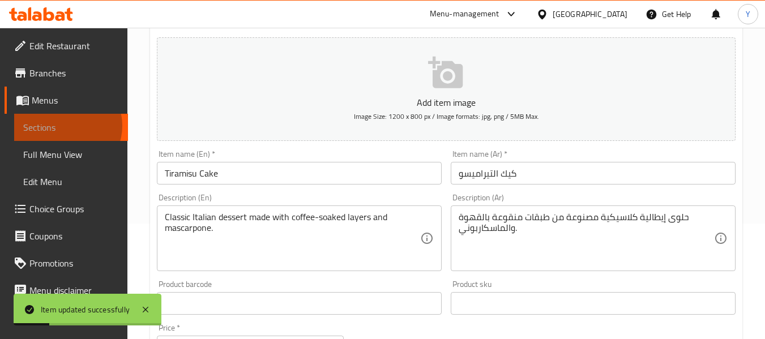
click at [65, 126] on span "Sections" at bounding box center [71, 128] width 96 height 14
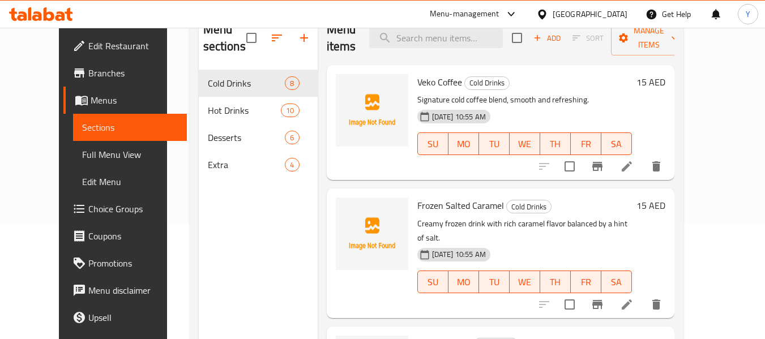
click at [285, 251] on div "Menu sections Cold Drinks 8 Hot Drinks 10 Desserts 6 Extra 4" at bounding box center [258, 180] width 119 height 339
click at [447, 45] on input "search" at bounding box center [436, 38] width 134 height 20
paste input "Extra Espresso Sho"
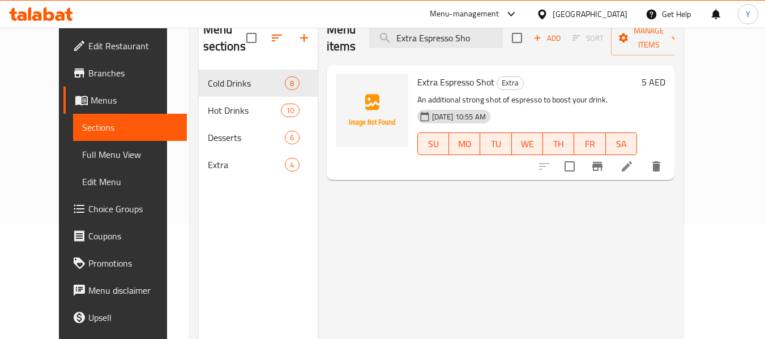
type input "Extra Espresso Sho"
click at [643, 156] on li at bounding box center [627, 166] width 32 height 20
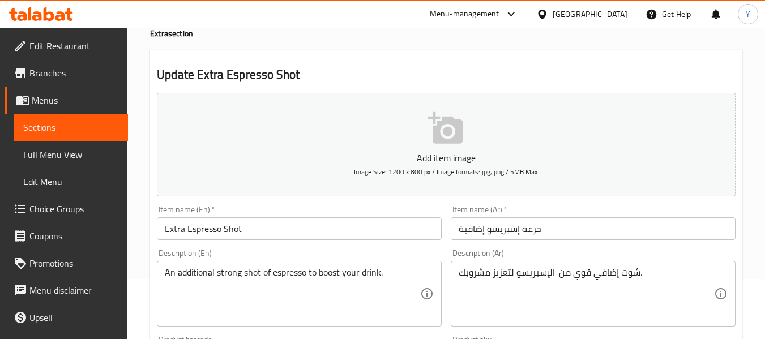
scroll to position [83, 0]
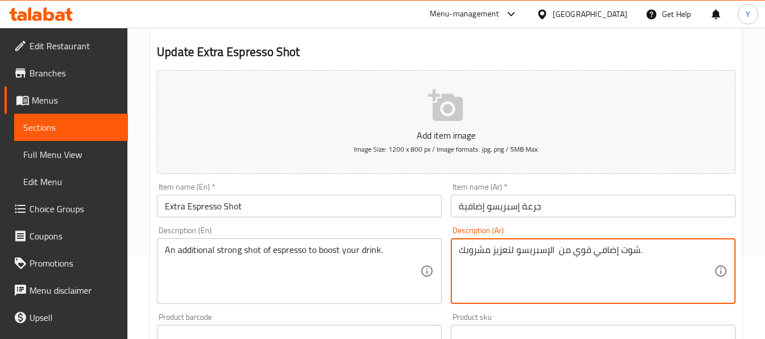
click at [592, 250] on textarea "شوت إضافي قوي من الإسبريسو لتعزيز مشروبك." at bounding box center [586, 272] width 255 height 54
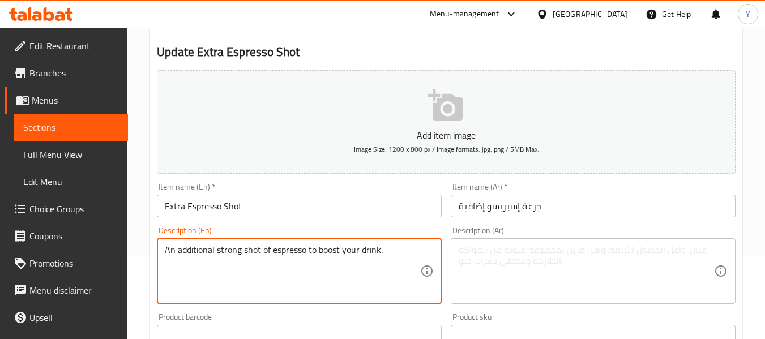
click at [334, 252] on textarea "An additional strong shot of espresso to boost your drink." at bounding box center [292, 272] width 255 height 54
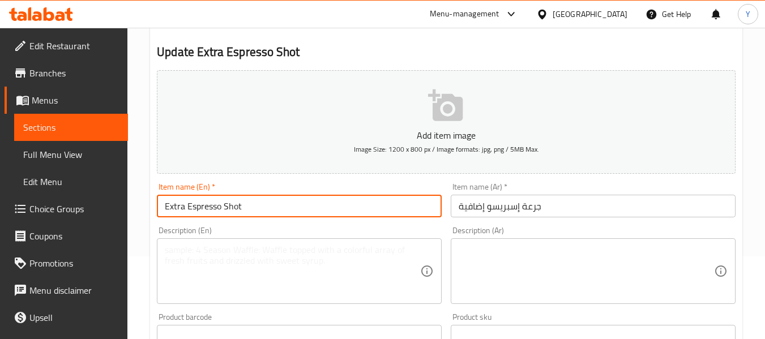
click at [346, 207] on input "Extra Espresso Shot" at bounding box center [299, 206] width 285 height 23
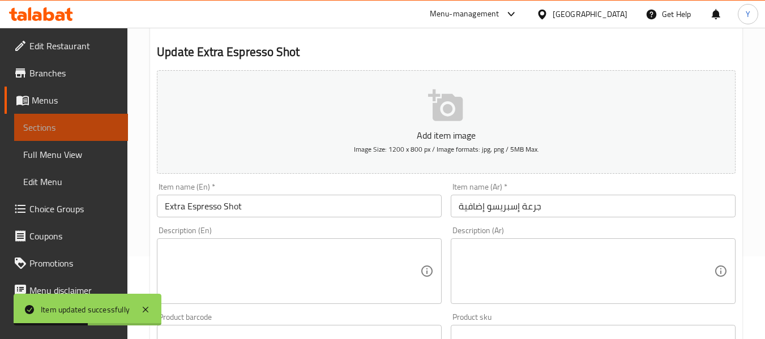
click at [81, 135] on link "Sections" at bounding box center [71, 127] width 114 height 27
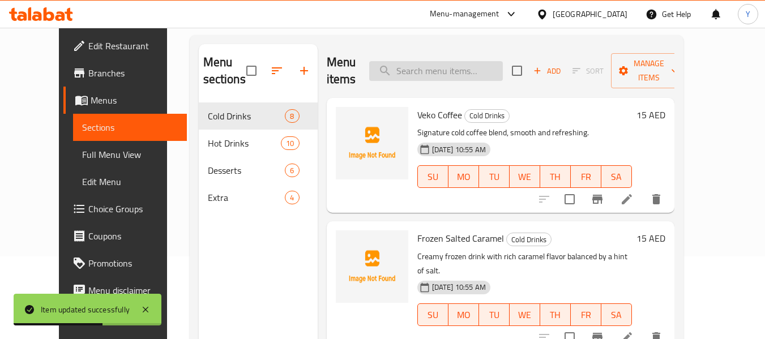
click at [439, 69] on input "search" at bounding box center [436, 71] width 134 height 20
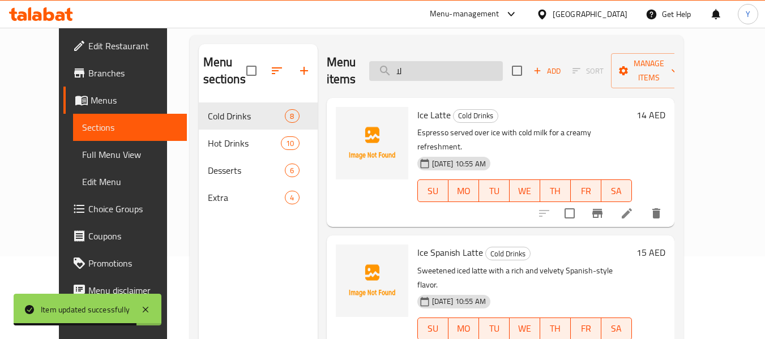
type input "ل"
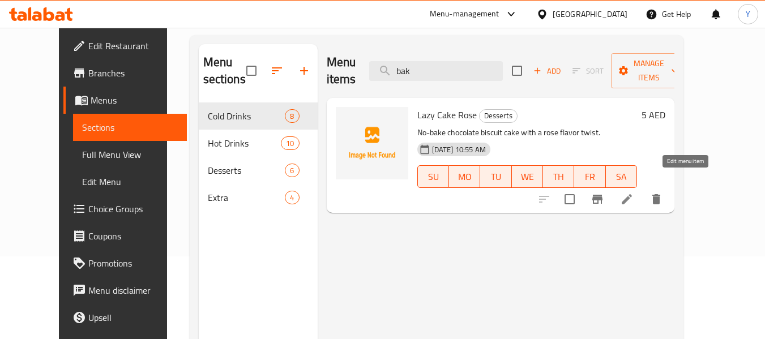
type input "bak"
click at [634, 193] on icon at bounding box center [627, 200] width 14 height 14
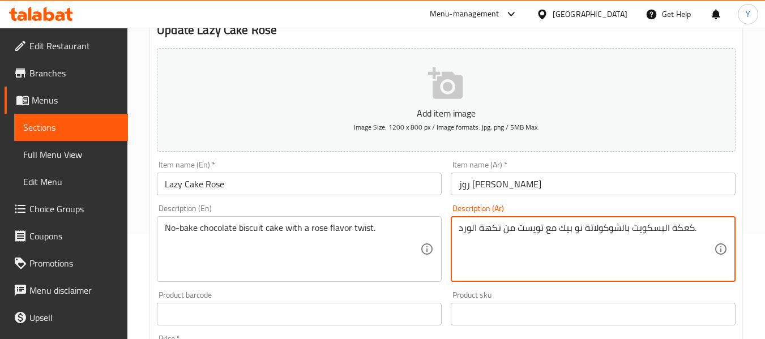
scroll to position [165, 0]
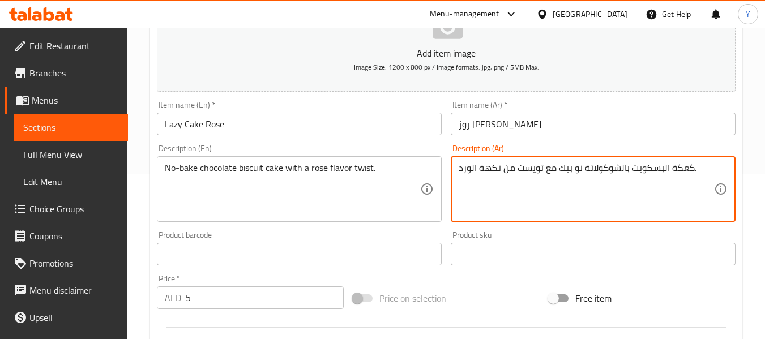
drag, startPoint x: 581, startPoint y: 335, endPoint x: 559, endPoint y: 173, distance: 163.4
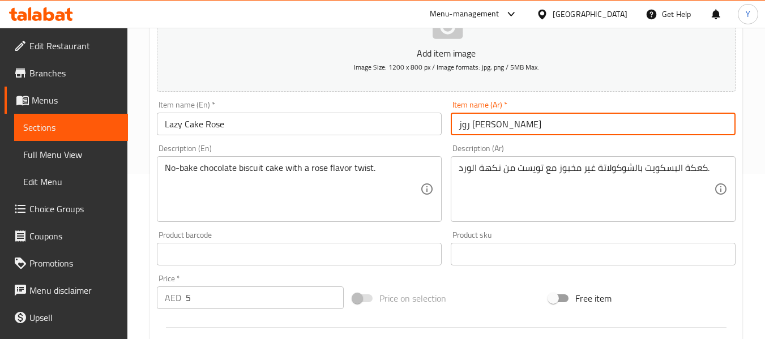
click at [562, 129] on input "روز كيك ليزي" at bounding box center [593, 124] width 285 height 23
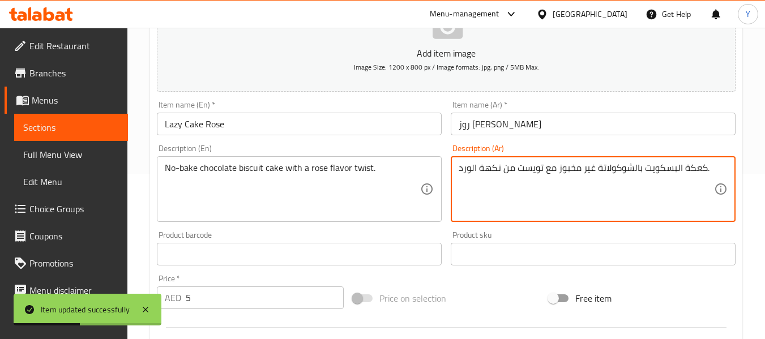
drag, startPoint x: 682, startPoint y: 168, endPoint x: 704, endPoint y: 167, distance: 21.5
type textarea "كيك البسكويت بالشوكولاتة غير مخبوز مع تويست من نكهة الورد."
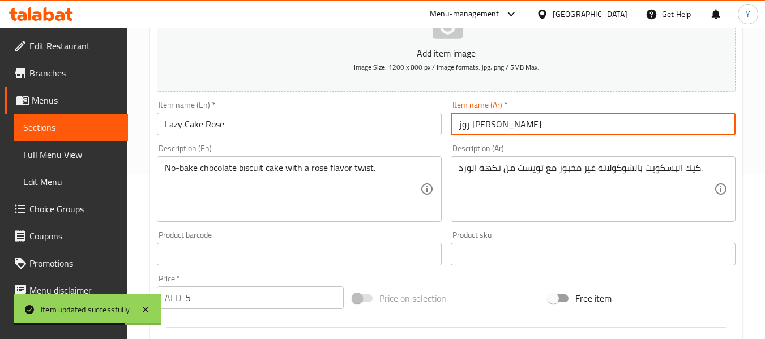
click at [694, 123] on input "روز كيك ليزي" at bounding box center [593, 124] width 285 height 23
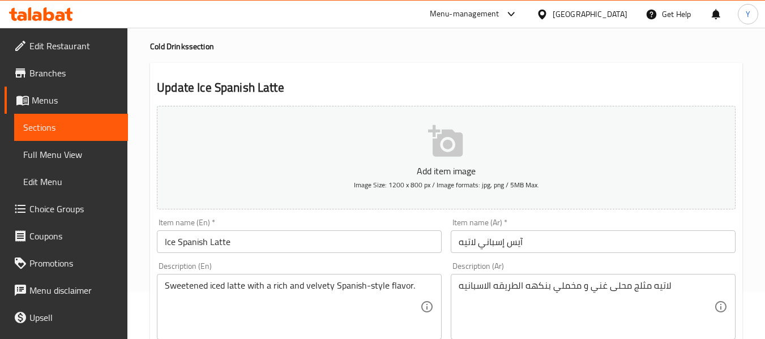
scroll to position [67, 0]
